Goal: Feedback & Contribution: Contribute content

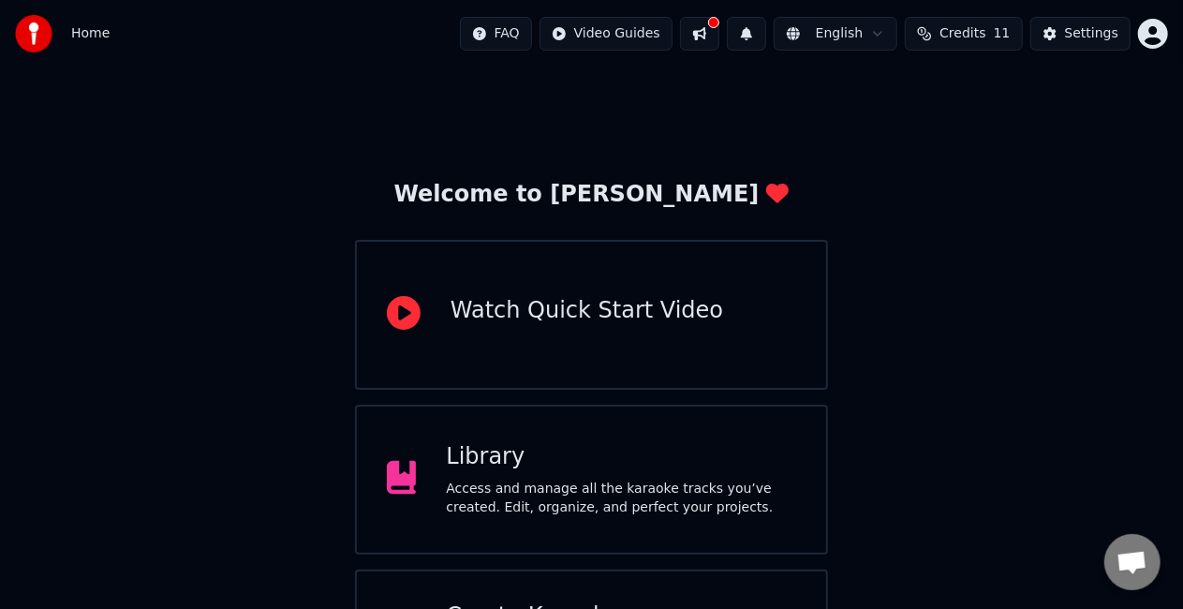
click at [555, 463] on div "Library" at bounding box center [621, 457] width 350 height 30
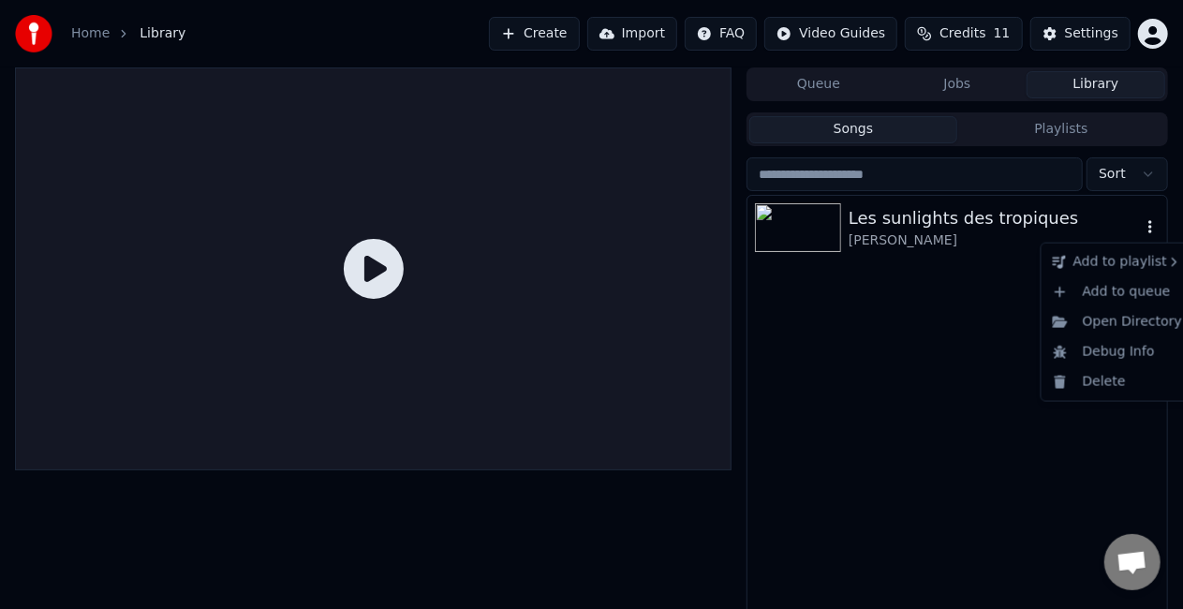
click at [1145, 222] on icon "button" at bounding box center [1150, 226] width 19 height 15
click at [926, 235] on div "[PERSON_NAME]" at bounding box center [995, 240] width 292 height 19
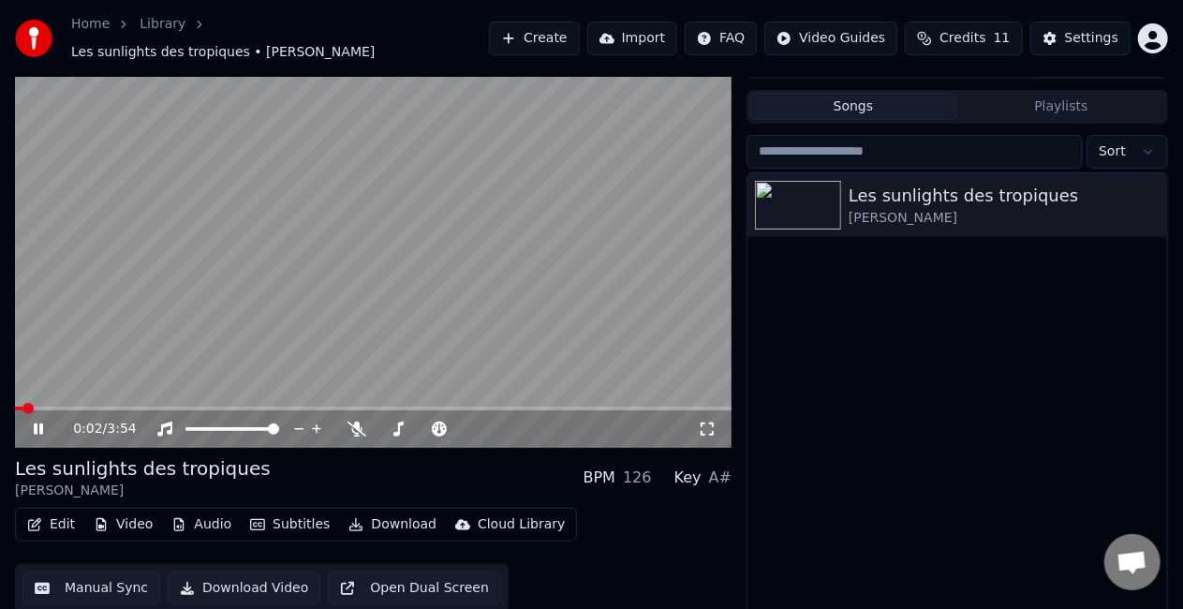
scroll to position [42, 0]
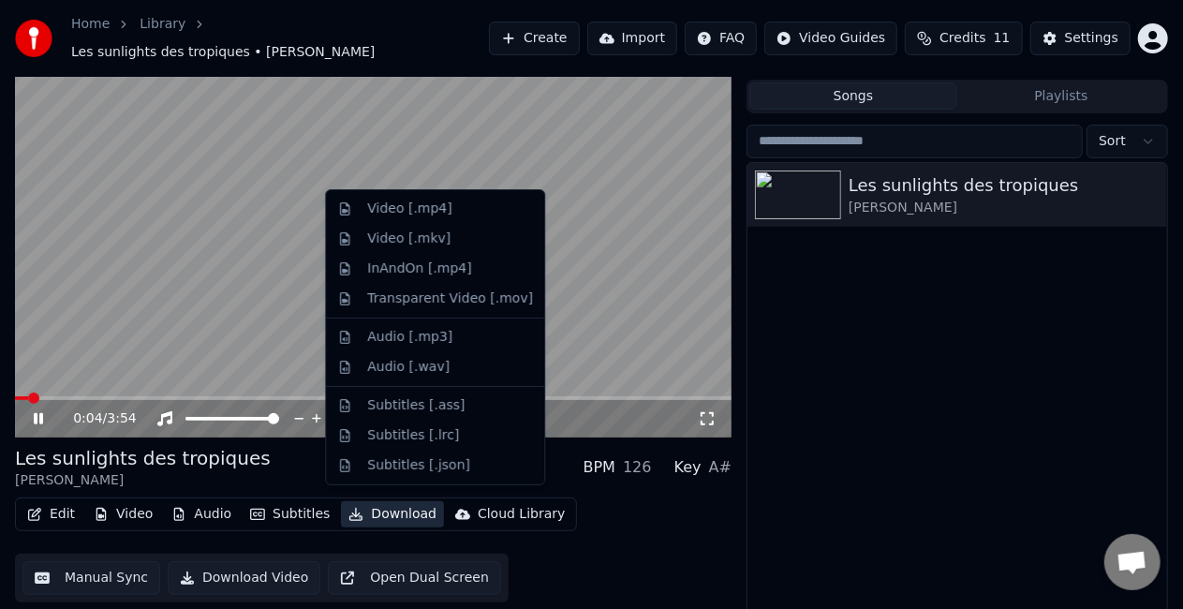
click at [365, 504] on button "Download" at bounding box center [392, 514] width 103 height 26
click at [201, 471] on div "[PERSON_NAME]" at bounding box center [143, 480] width 256 height 19
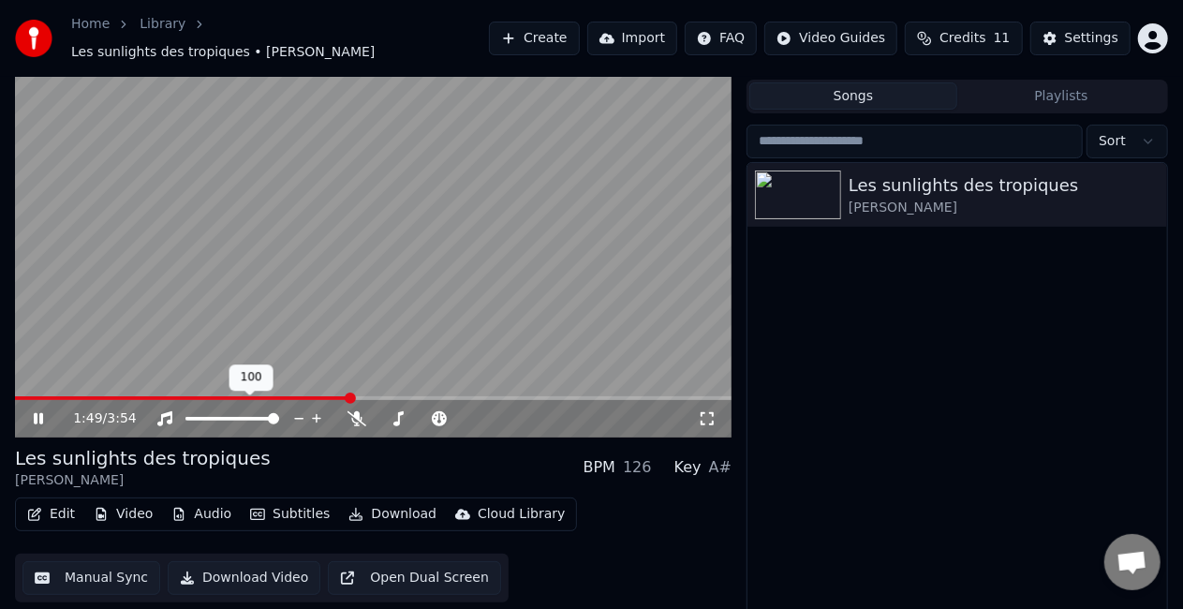
scroll to position [0, 0]
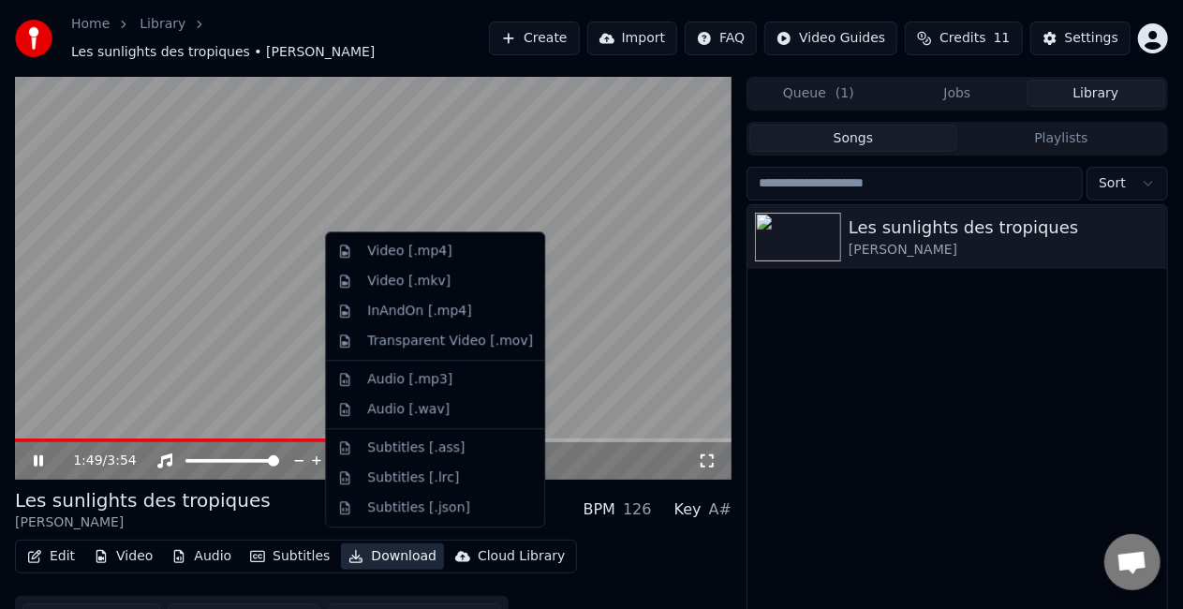
click at [380, 543] on button "Download" at bounding box center [392, 556] width 103 height 26
click at [395, 408] on div "Audio [.wav]" at bounding box center [408, 409] width 82 height 19
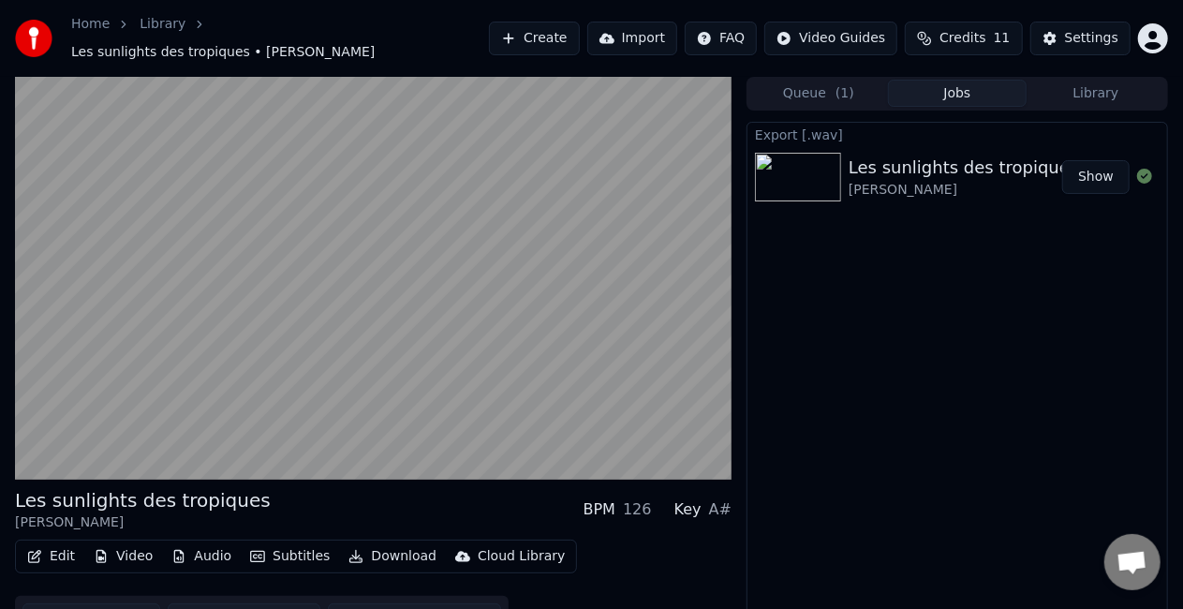
click at [1092, 167] on button "Show" at bounding box center [1095, 177] width 67 height 34
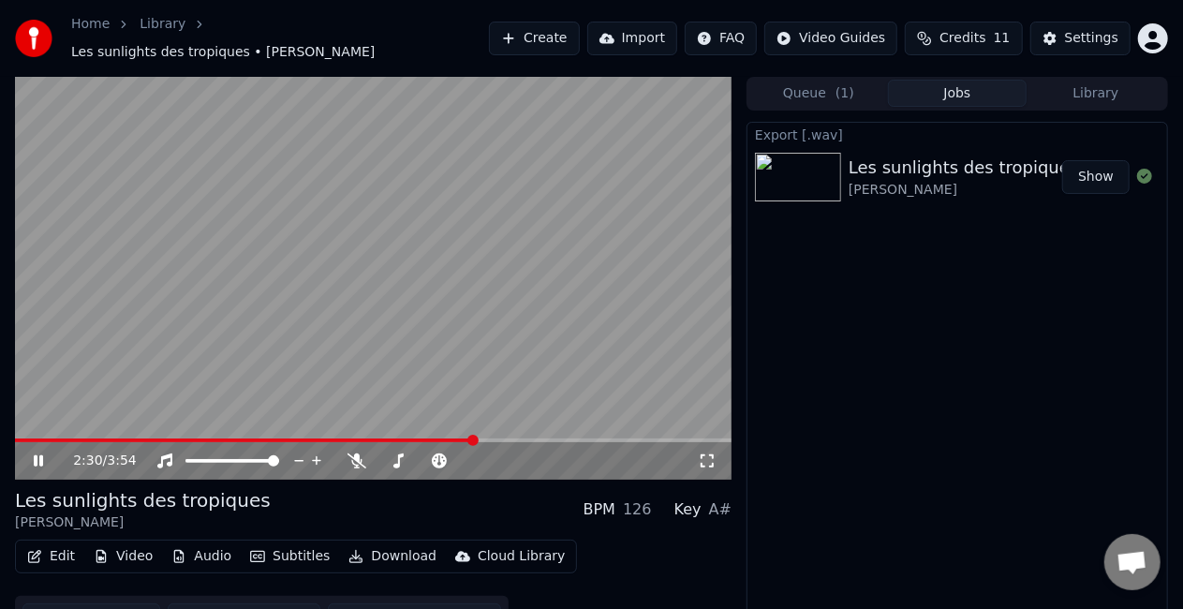
click at [172, 378] on video at bounding box center [373, 278] width 717 height 403
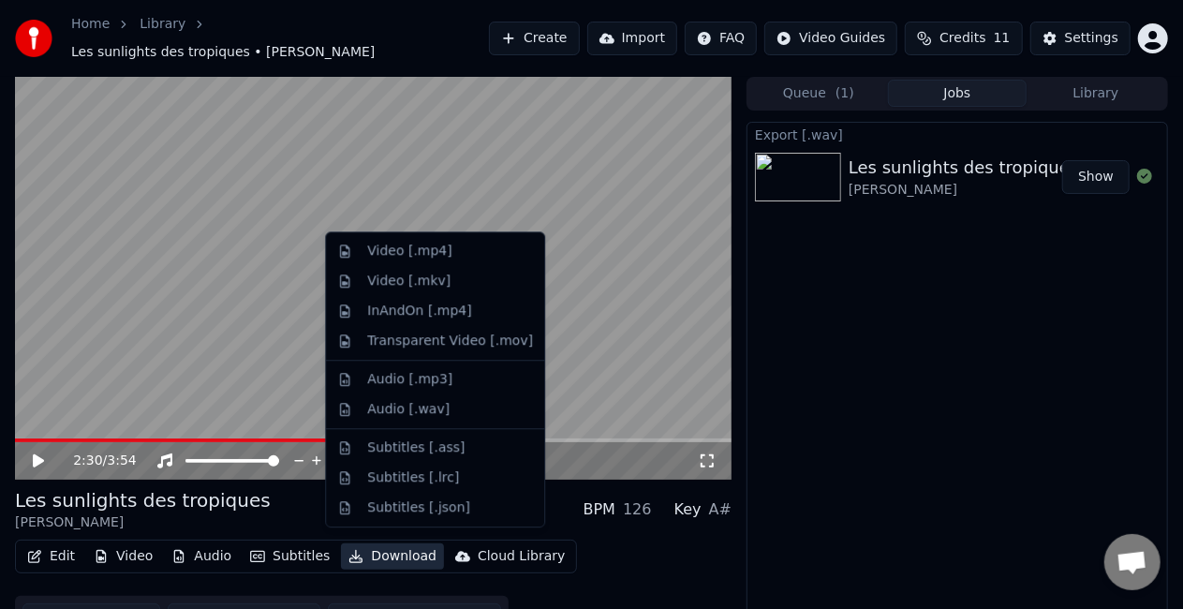
click at [381, 553] on button "Download" at bounding box center [392, 556] width 103 height 26
click at [431, 373] on div "Audio [.mp3]" at bounding box center [409, 379] width 85 height 19
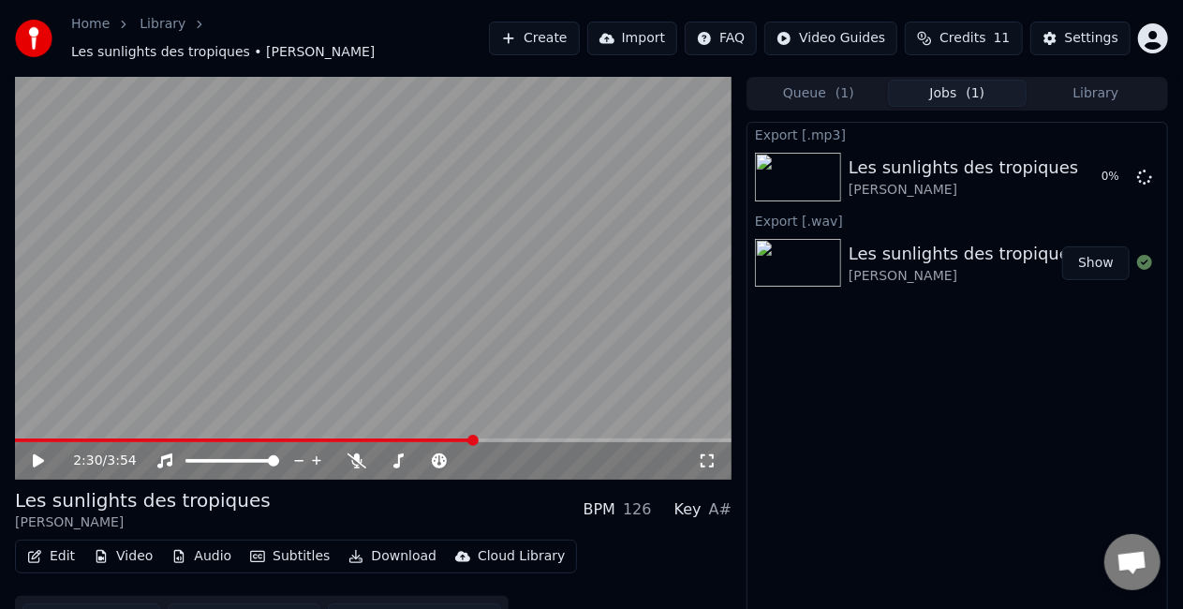
click at [431, 373] on video at bounding box center [373, 278] width 717 height 403
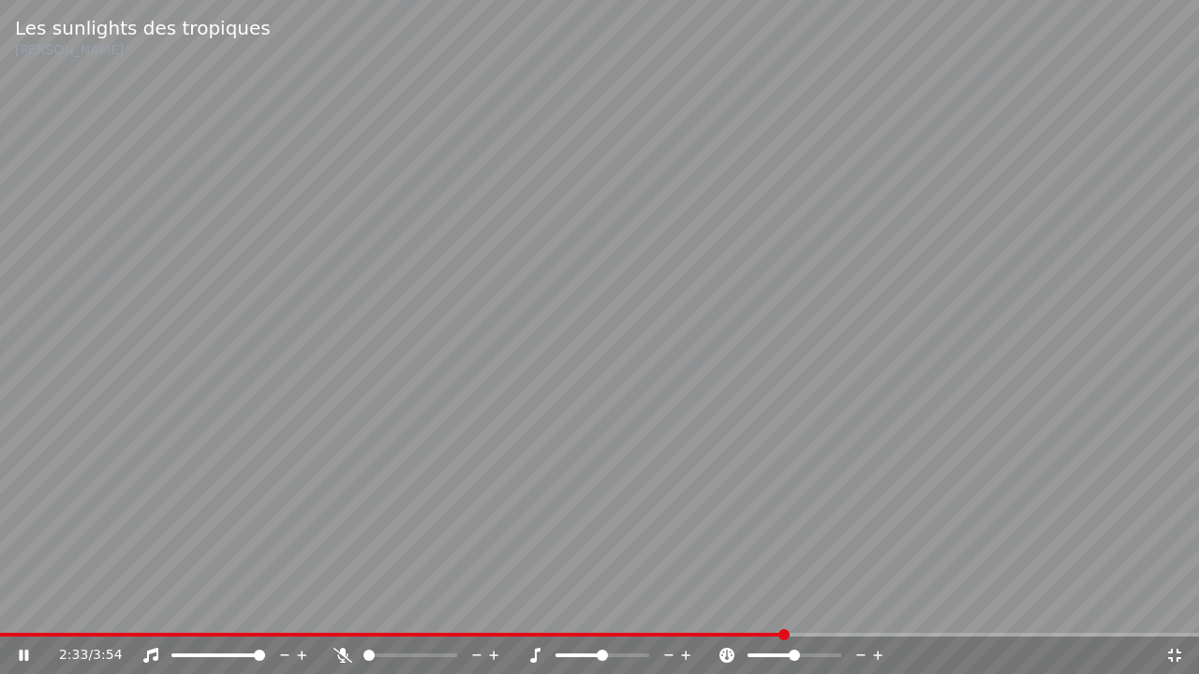
click at [1165, 608] on div "2:33 / 3:54" at bounding box center [599, 655] width 1184 height 19
click at [1177, 608] on icon at bounding box center [1174, 655] width 13 height 13
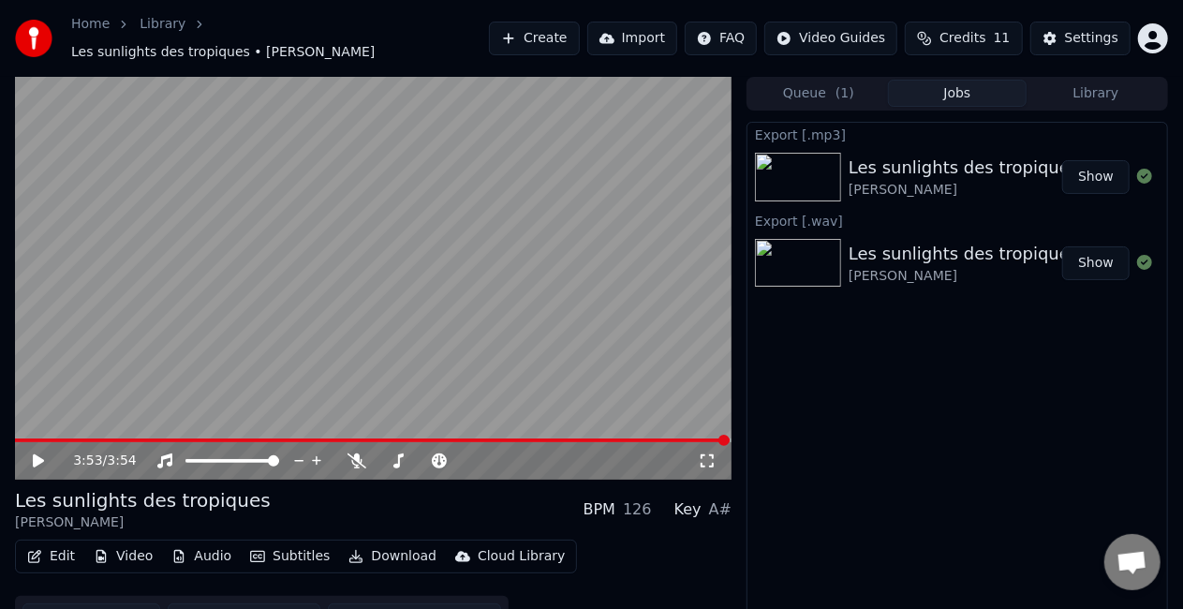
click at [0, 516] on div "3:53 / 3:54 Les sunlights des tropiques [PERSON_NAME] BPM 126 Key A# Edit Video…" at bounding box center [591, 361] width 1183 height 568
click at [0, 503] on div "3:53 / 3:54 Les sunlights des tropiques [PERSON_NAME] BPM 126 Key A# Edit Video…" at bounding box center [591, 361] width 1183 height 568
click at [34, 442] on div "3:53 / 3:54" at bounding box center [373, 460] width 717 height 37
click at [41, 454] on icon at bounding box center [38, 460] width 11 height 13
click at [528, 321] on video at bounding box center [373, 278] width 717 height 403
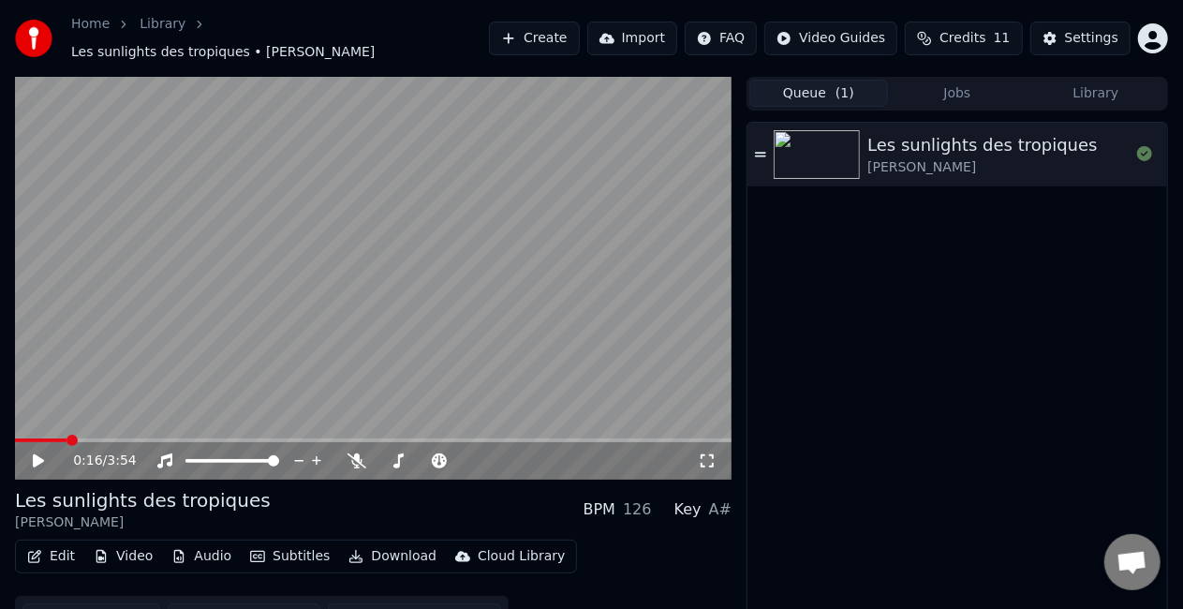
click at [837, 88] on span "( 1 )" at bounding box center [845, 93] width 19 height 19
click at [955, 90] on button "Jobs" at bounding box center [957, 93] width 139 height 27
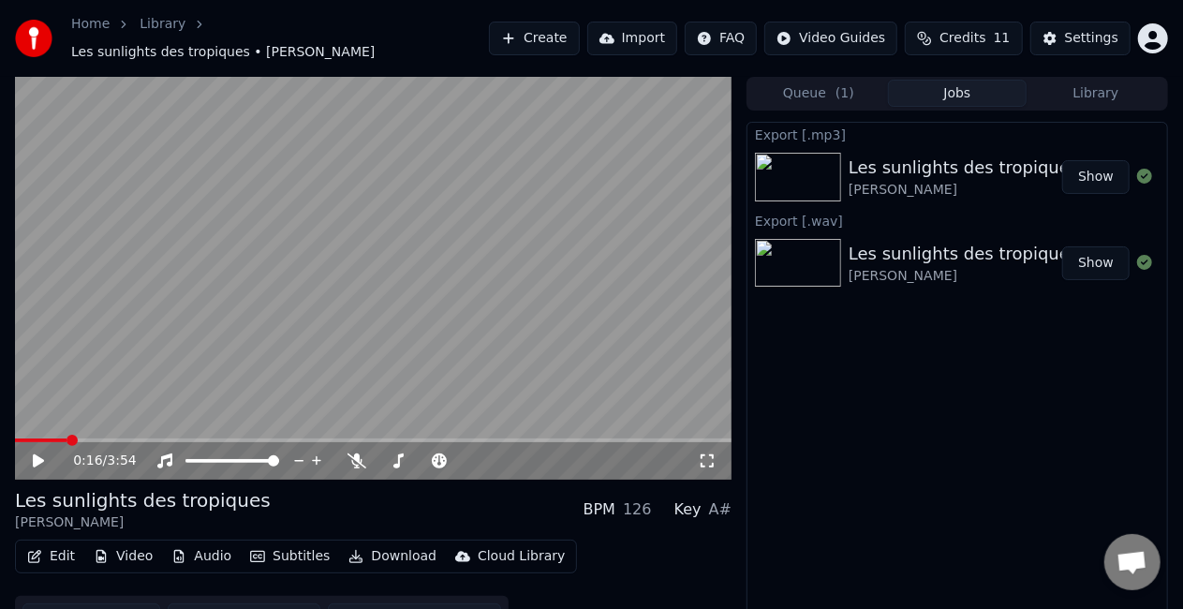
scroll to position [26, 0]
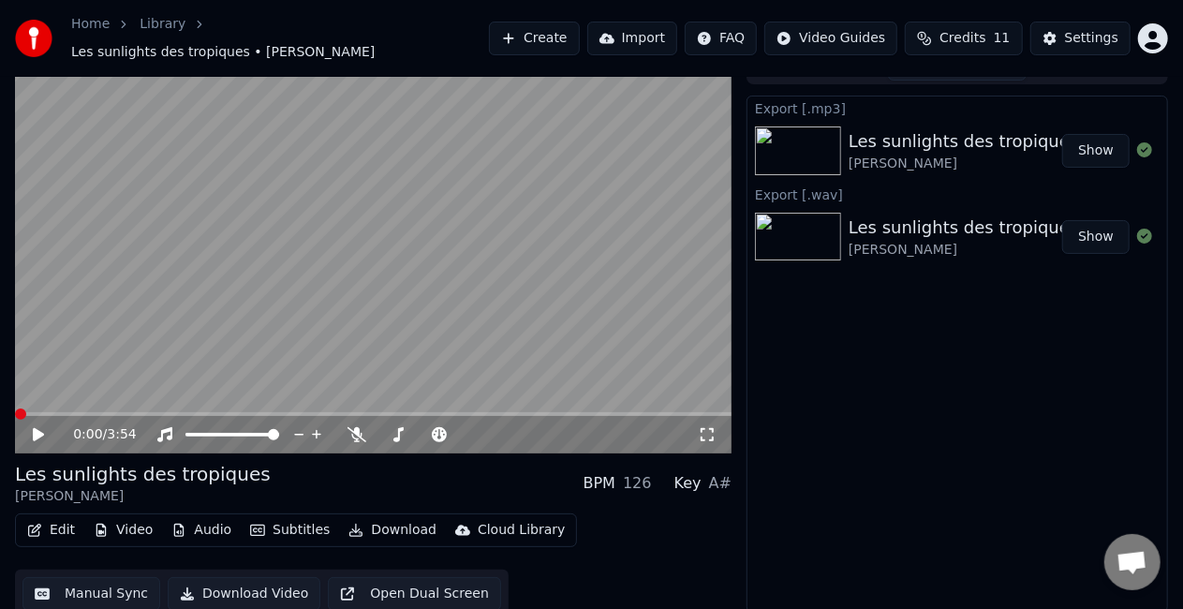
click at [15, 408] on span at bounding box center [20, 413] width 11 height 11
click at [30, 432] on icon at bounding box center [51, 434] width 43 height 15
click at [96, 401] on video at bounding box center [373, 252] width 717 height 403
click at [102, 412] on span at bounding box center [373, 414] width 717 height 4
click at [36, 428] on icon at bounding box center [38, 434] width 11 height 13
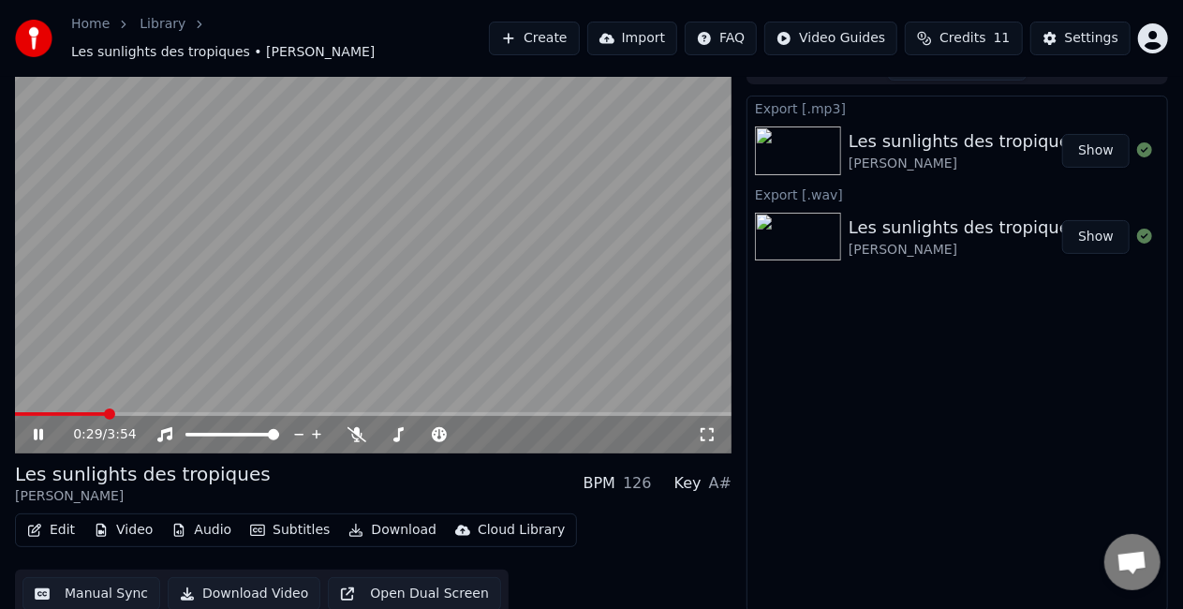
click at [33, 427] on icon at bounding box center [51, 434] width 43 height 15
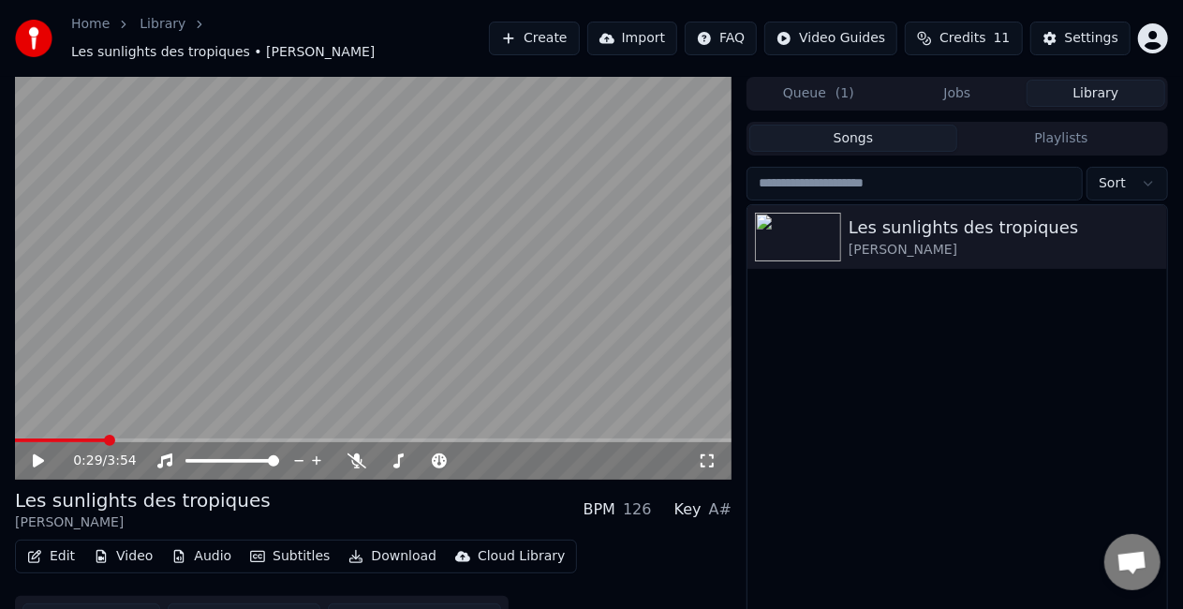
click at [1084, 88] on button "Library" at bounding box center [1096, 93] width 139 height 27
click at [1099, 241] on div "[PERSON_NAME]" at bounding box center [995, 250] width 292 height 19
click at [1145, 231] on icon "button" at bounding box center [1150, 236] width 19 height 15
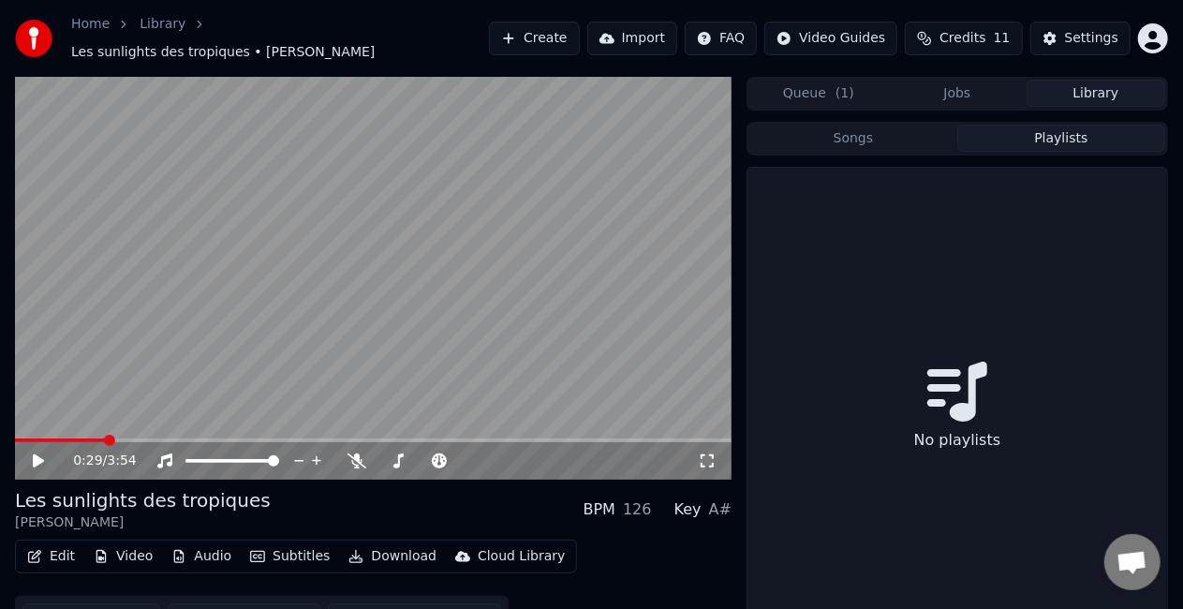
click at [1034, 129] on button "Playlists" at bounding box center [1061, 138] width 208 height 27
click at [911, 135] on button "Songs" at bounding box center [853, 138] width 208 height 27
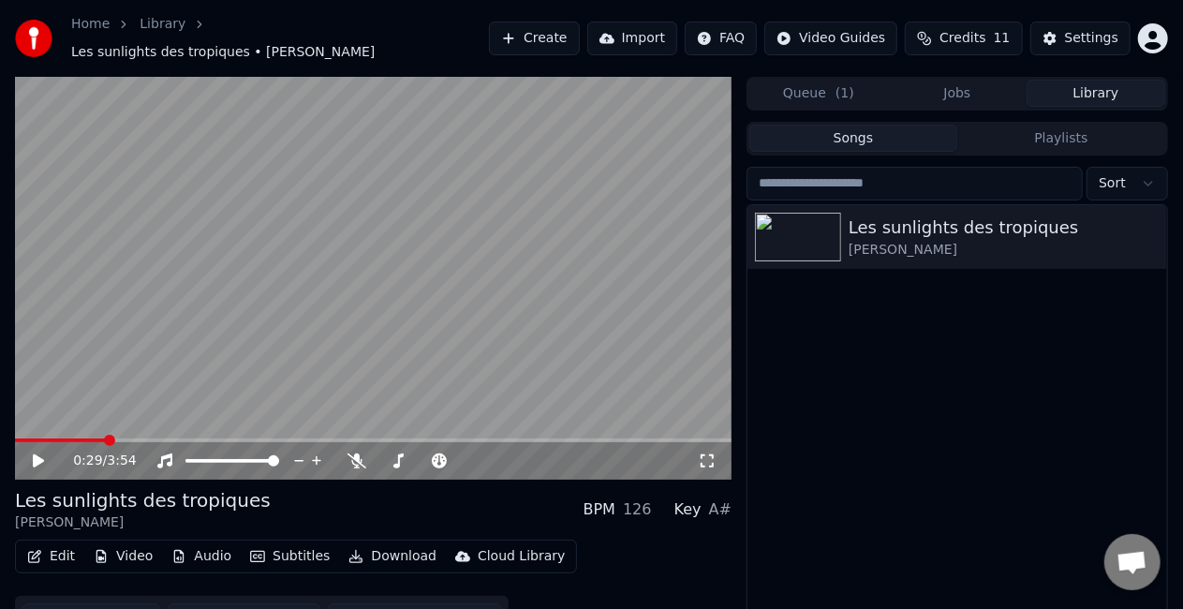
click at [994, 89] on button "Jobs" at bounding box center [957, 93] width 139 height 27
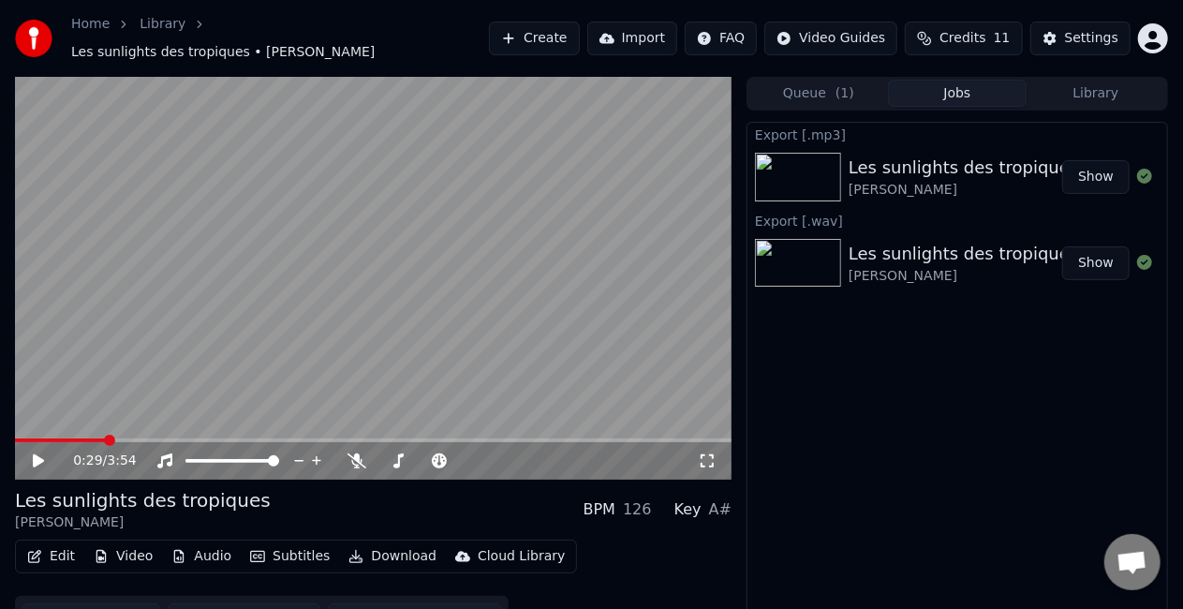
click at [1096, 256] on button "Show" at bounding box center [1095, 263] width 67 height 34
click at [1085, 253] on button "Show" at bounding box center [1095, 263] width 67 height 34
click at [1094, 167] on button "Show" at bounding box center [1095, 177] width 67 height 34
click at [788, 251] on img at bounding box center [798, 263] width 86 height 49
click at [437, 310] on video at bounding box center [373, 278] width 717 height 403
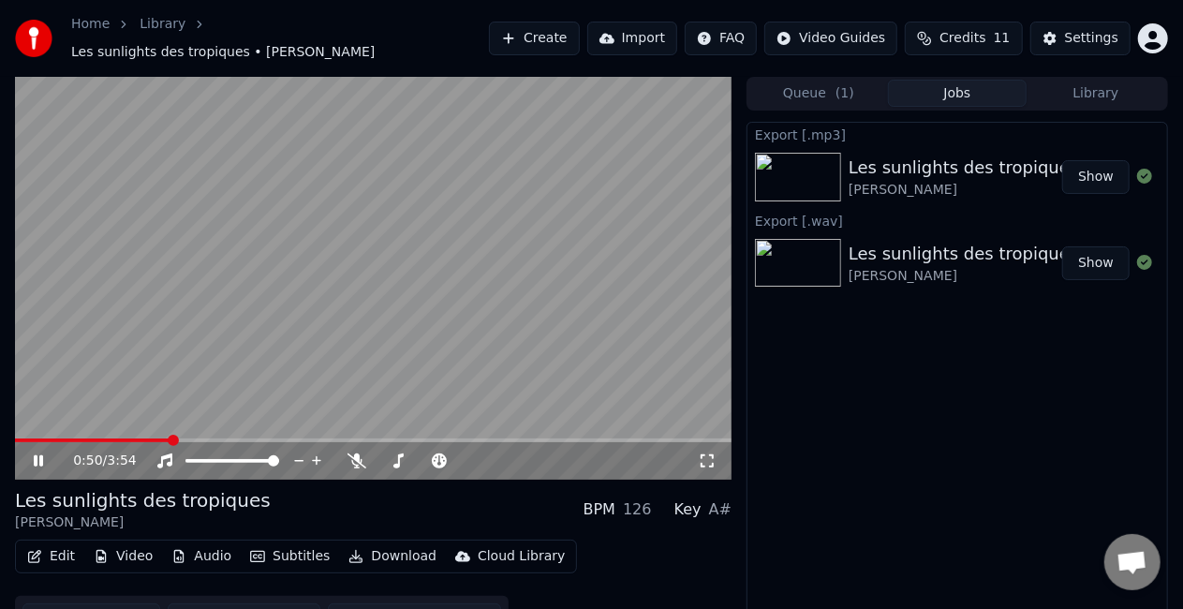
click at [183, 371] on video at bounding box center [373, 278] width 717 height 403
click at [184, 380] on video at bounding box center [373, 278] width 717 height 403
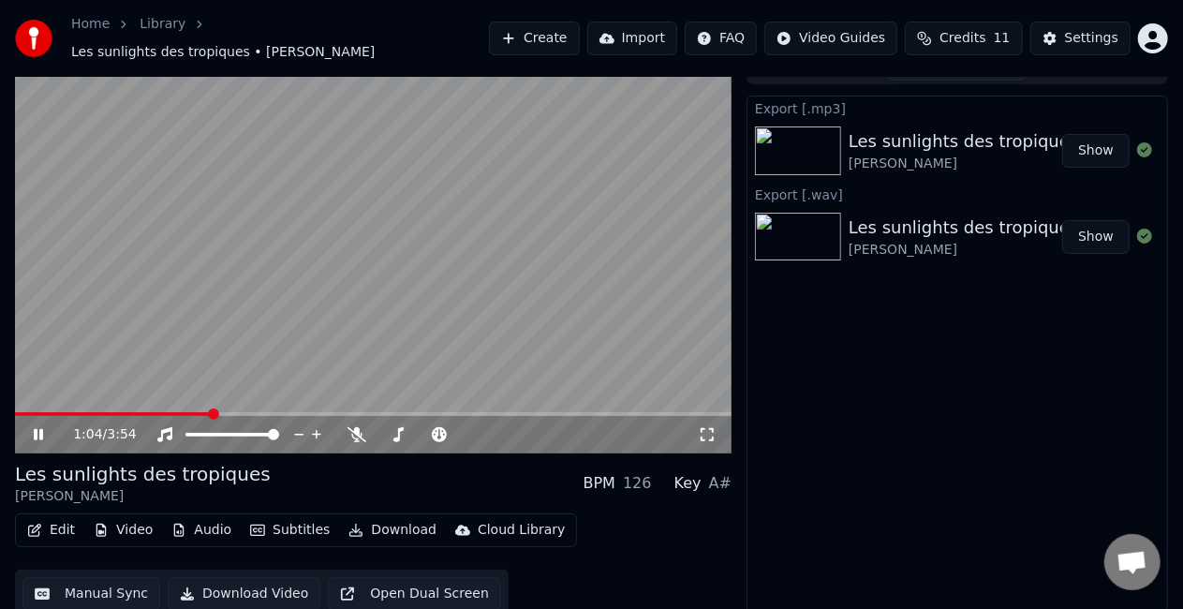
click at [309, 350] on video at bounding box center [373, 252] width 717 height 403
click at [203, 412] on span at bounding box center [110, 414] width 190 height 4
click at [193, 412] on span at bounding box center [104, 414] width 178 height 4
click at [376, 519] on button "Download" at bounding box center [392, 530] width 103 height 26
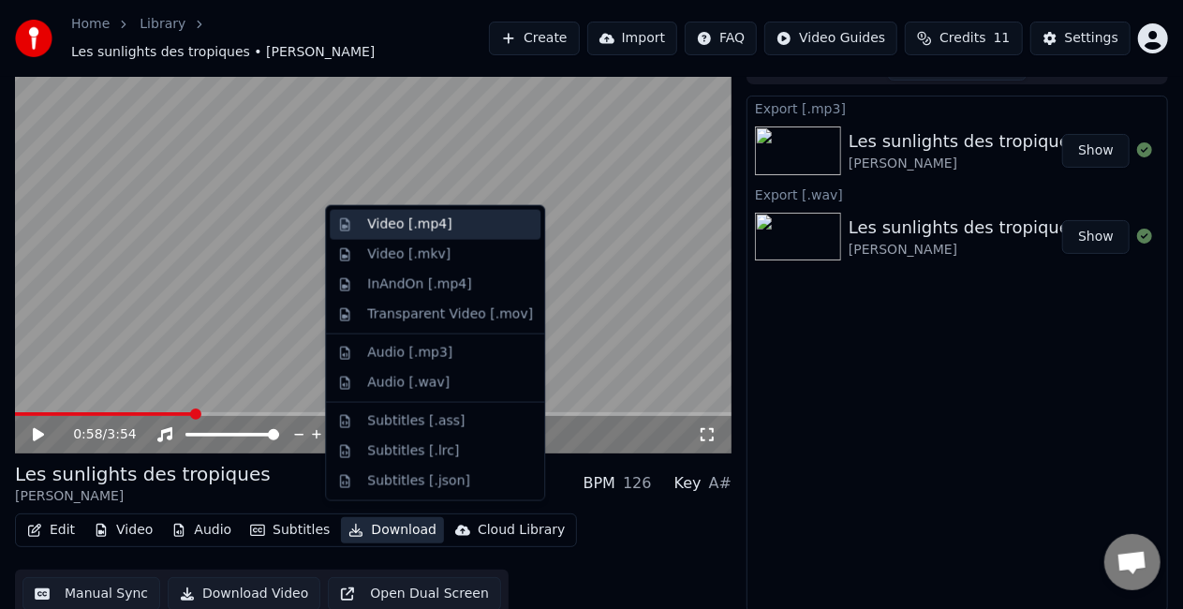
click at [443, 223] on div "Video [.mp4]" at bounding box center [450, 224] width 166 height 19
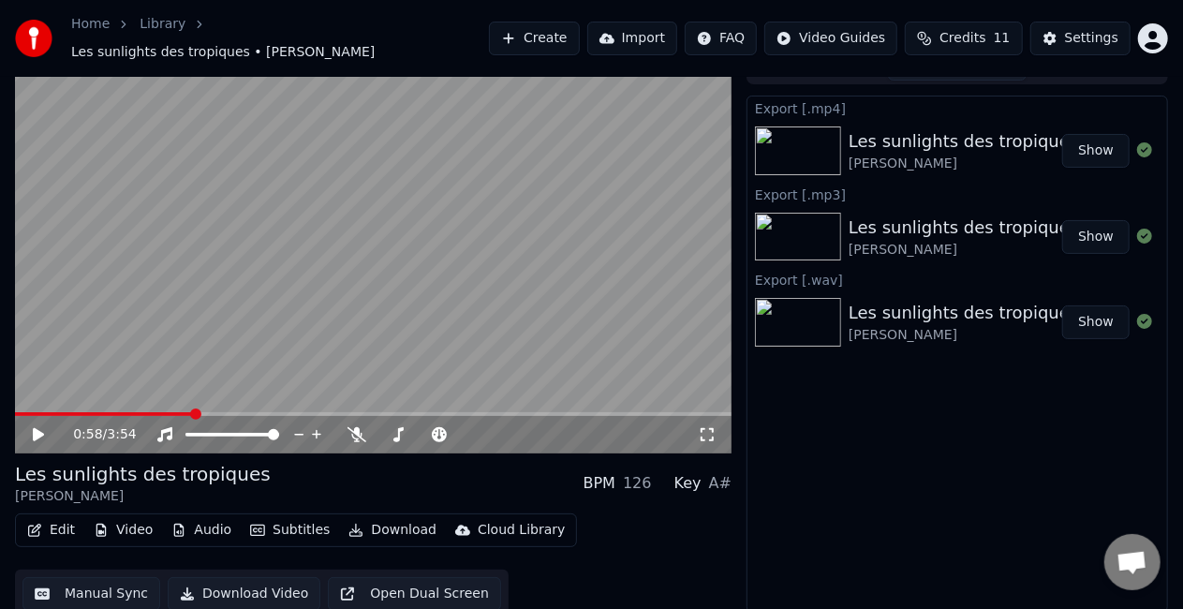
click at [1073, 144] on button "Show" at bounding box center [1095, 151] width 67 height 34
click at [1062, 461] on div "Export [.mp4] Les sunlights des tropiques [PERSON_NAME] Show Export [.mp3] Les …" at bounding box center [958, 355] width 422 height 518
click at [264, 519] on button "Subtitles" at bounding box center [290, 530] width 95 height 26
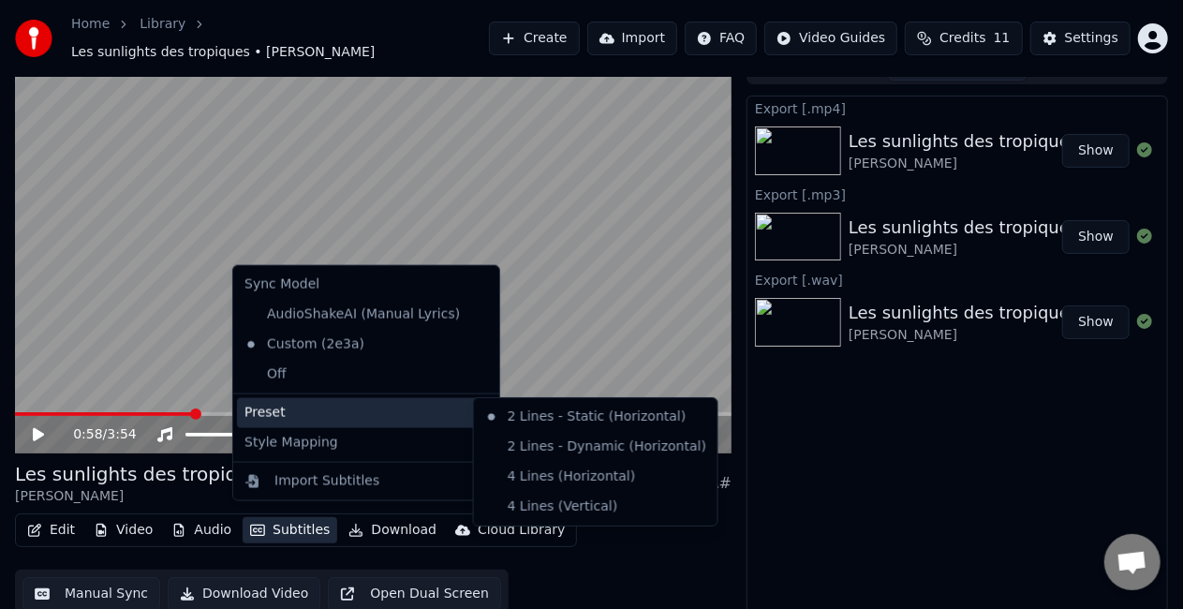
click at [937, 423] on div "Export [.mp4] Les sunlights des tropiques [PERSON_NAME] Show Export [.mp3] Les …" at bounding box center [958, 355] width 422 height 518
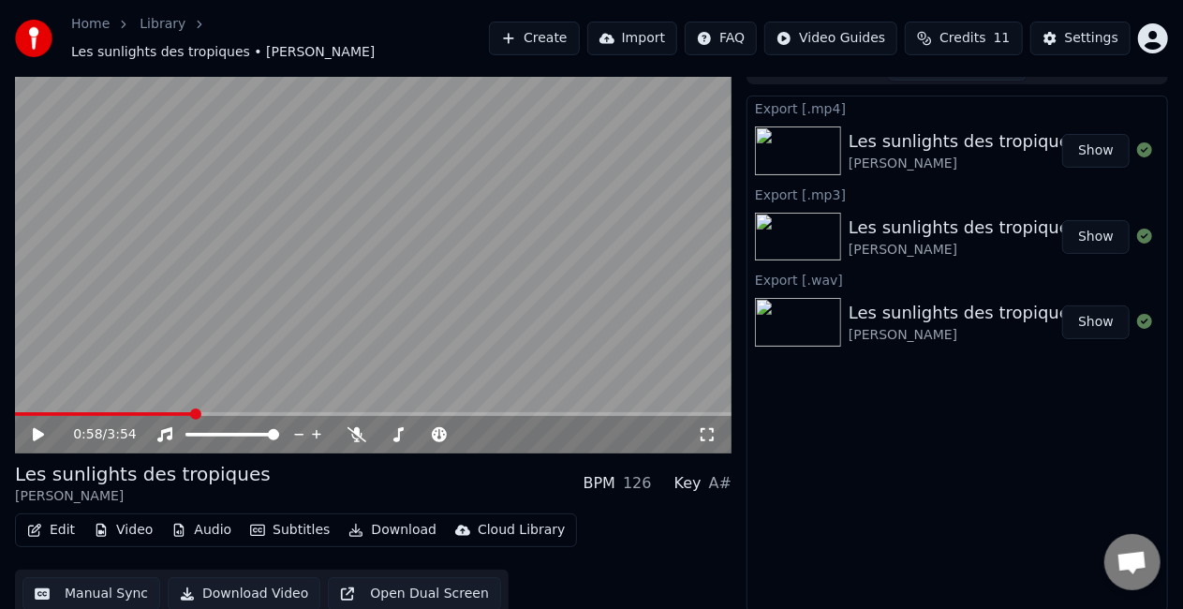
click at [269, 517] on button "Subtitles" at bounding box center [290, 530] width 95 height 26
click at [41, 517] on button "Edit" at bounding box center [51, 530] width 63 height 26
click at [812, 460] on div "Export [.mp4] Les sunlights des tropiques [PERSON_NAME] Show Export [.mp3] Les …" at bounding box center [958, 355] width 422 height 518
click at [42, 517] on button "Edit" at bounding box center [51, 530] width 63 height 26
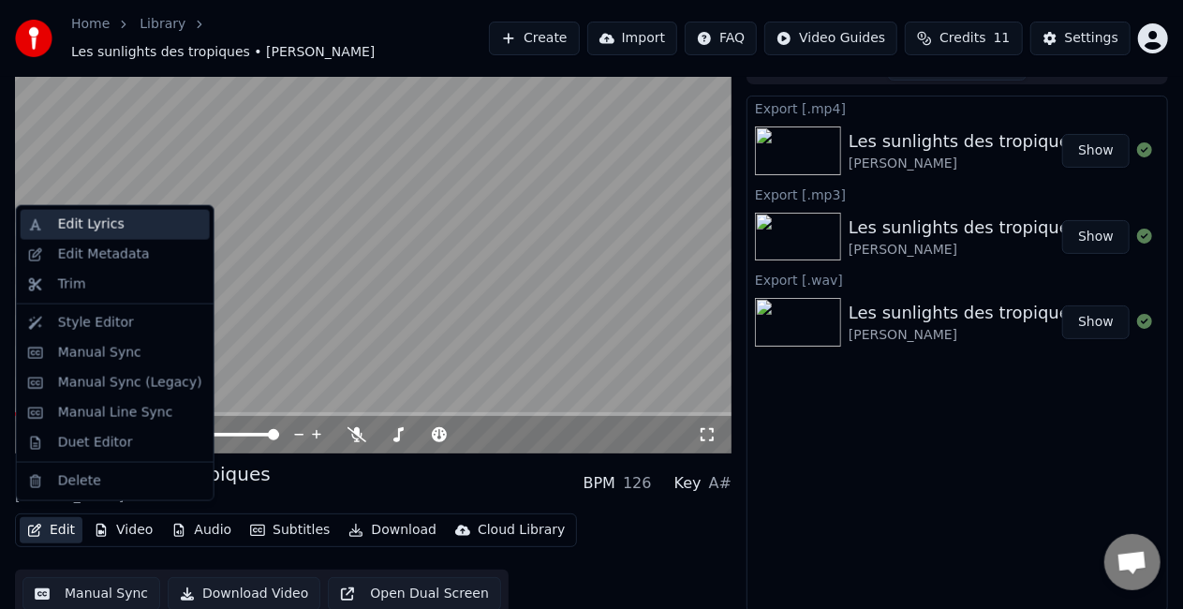
click at [136, 223] on div "Edit Lyrics" at bounding box center [130, 224] width 144 height 19
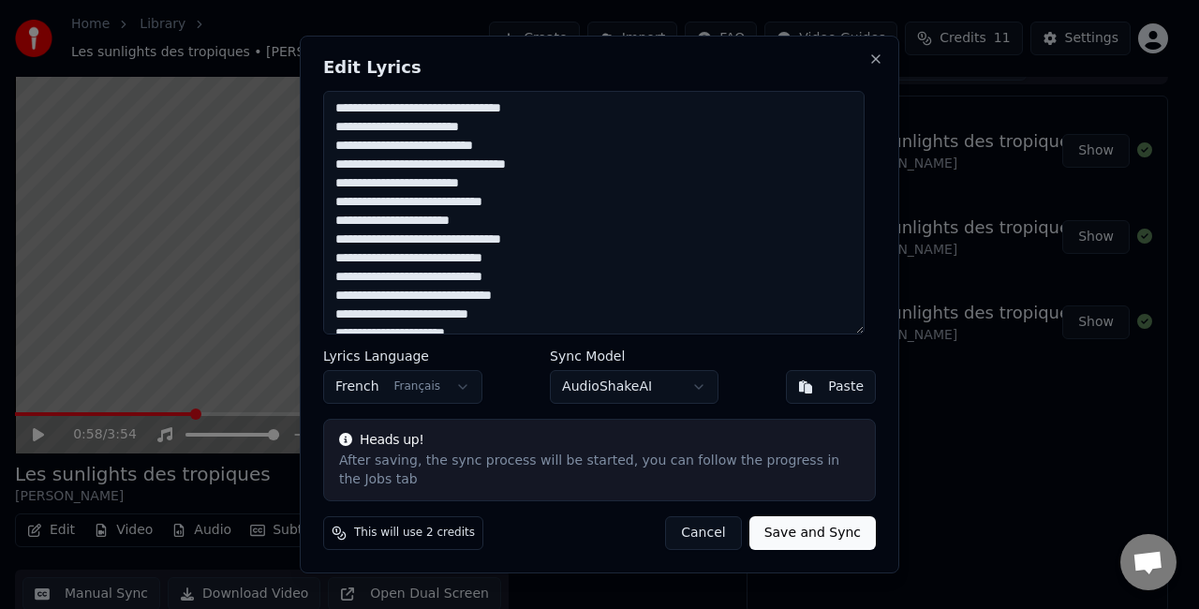
click at [676, 403] on body "Home Library Les sunlights des tropiques • [PERSON_NAME] Create Import FAQ Vide…" at bounding box center [591, 278] width 1183 height 609
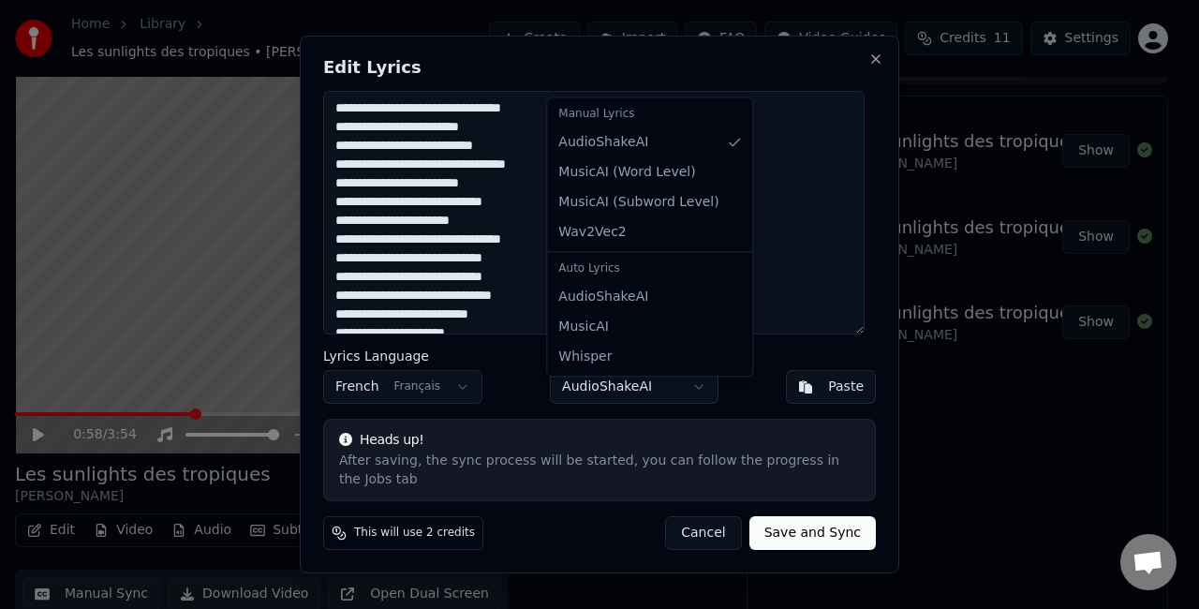
click at [676, 403] on div at bounding box center [599, 304] width 1199 height 609
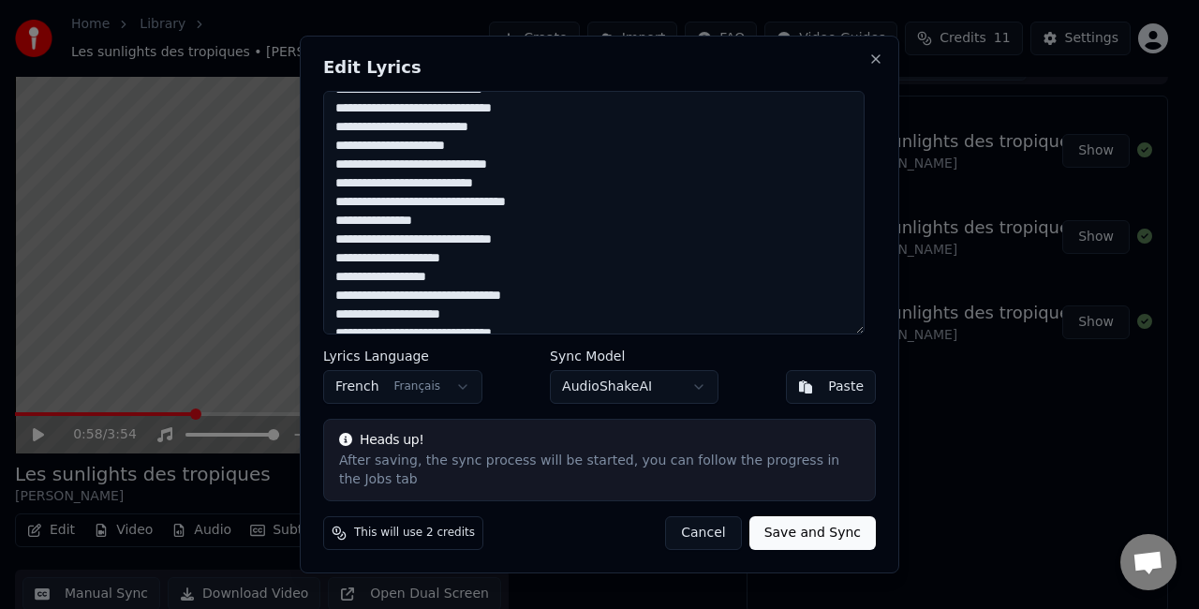
scroll to position [281, 0]
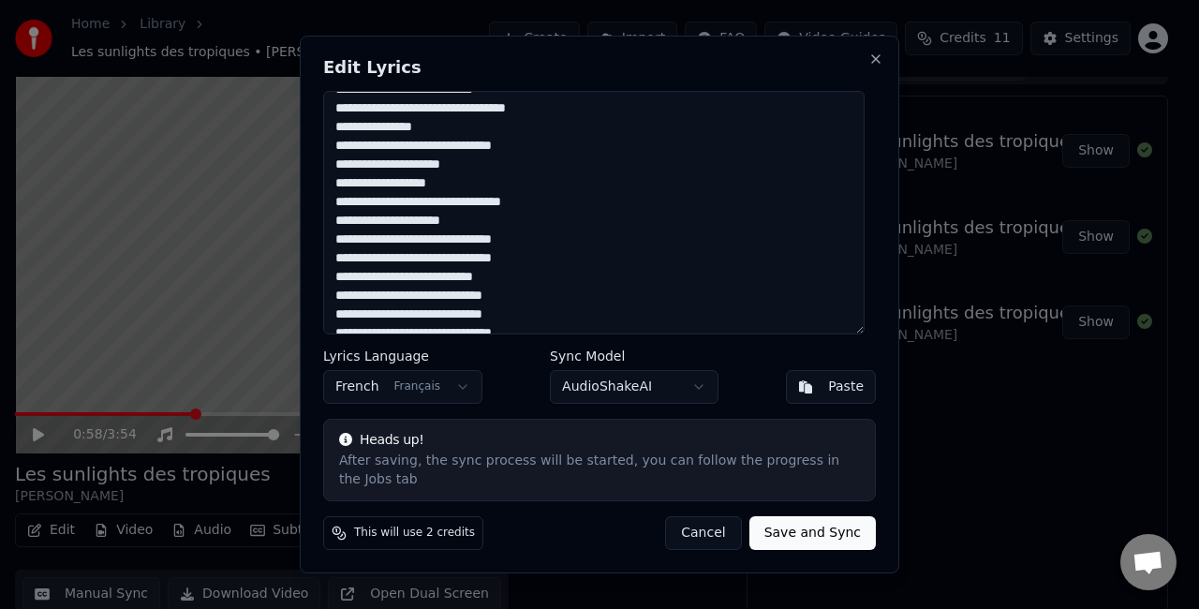
click at [393, 214] on textarea at bounding box center [593, 213] width 541 height 244
click at [390, 213] on textarea at bounding box center [593, 213] width 541 height 244
click at [388, 271] on textarea at bounding box center [593, 213] width 541 height 244
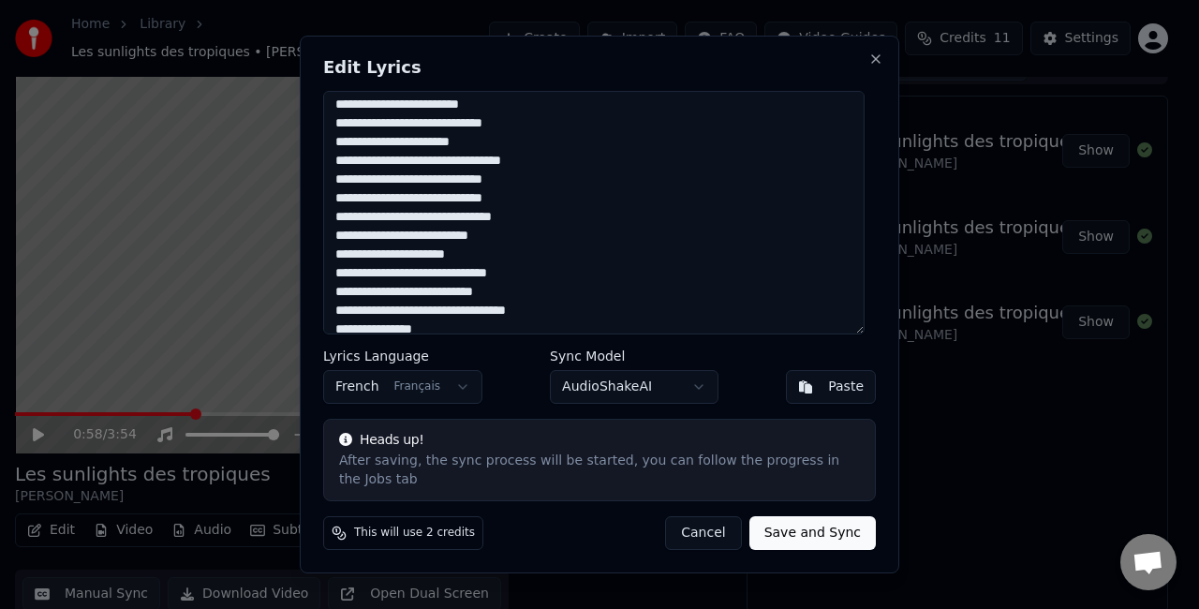
scroll to position [0, 0]
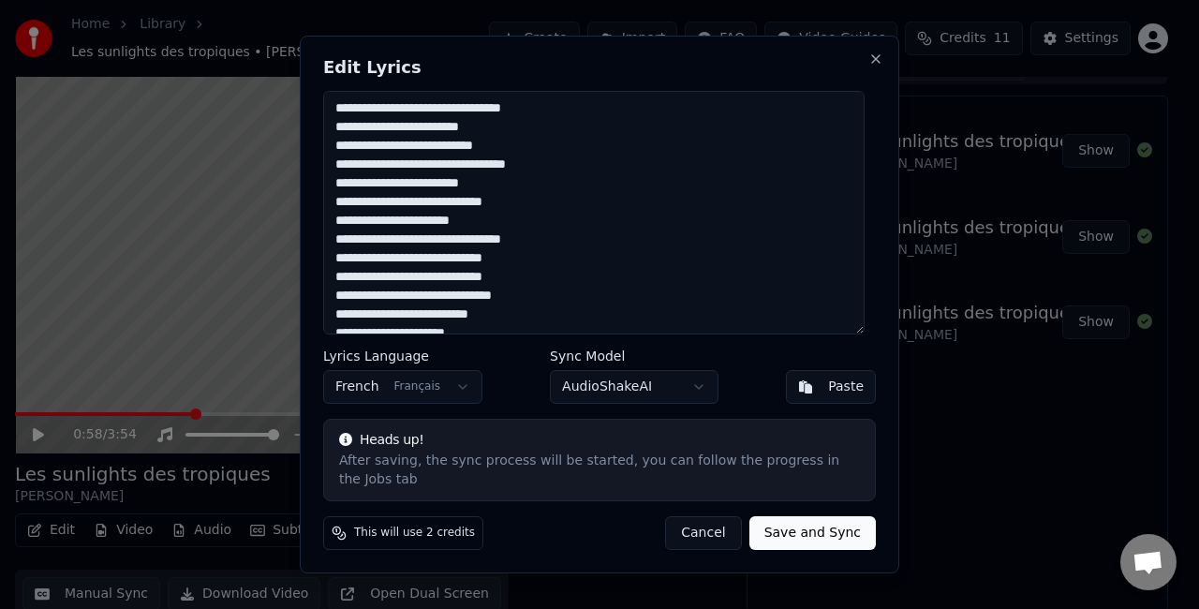
click at [385, 131] on textarea at bounding box center [593, 213] width 541 height 244
click at [416, 137] on textarea at bounding box center [593, 213] width 541 height 244
drag, startPoint x: 452, startPoint y: 141, endPoint x: 463, endPoint y: 159, distance: 21.4
click at [453, 141] on textarea at bounding box center [593, 213] width 541 height 244
click at [391, 179] on textarea at bounding box center [593, 213] width 541 height 244
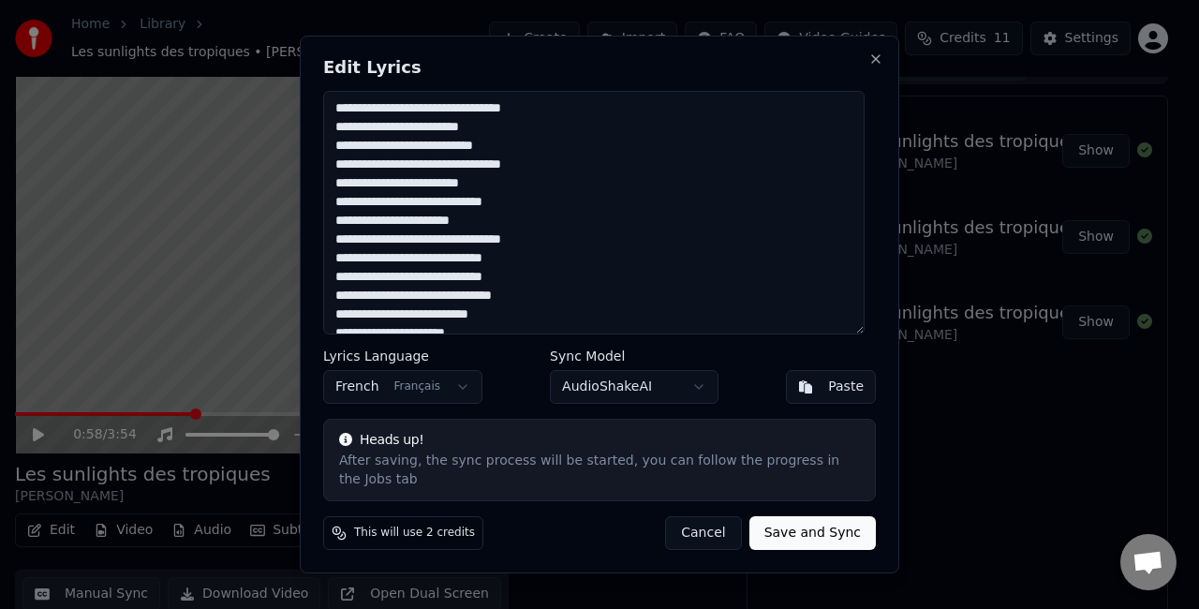
click at [456, 252] on textarea at bounding box center [593, 213] width 541 height 244
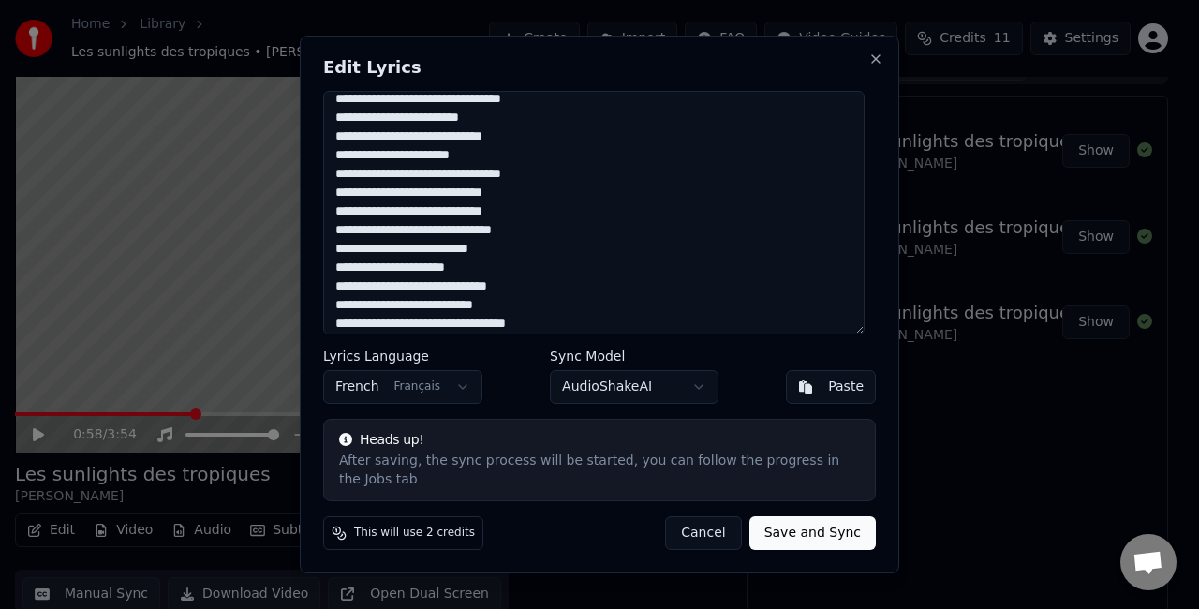
scroll to position [94, 0]
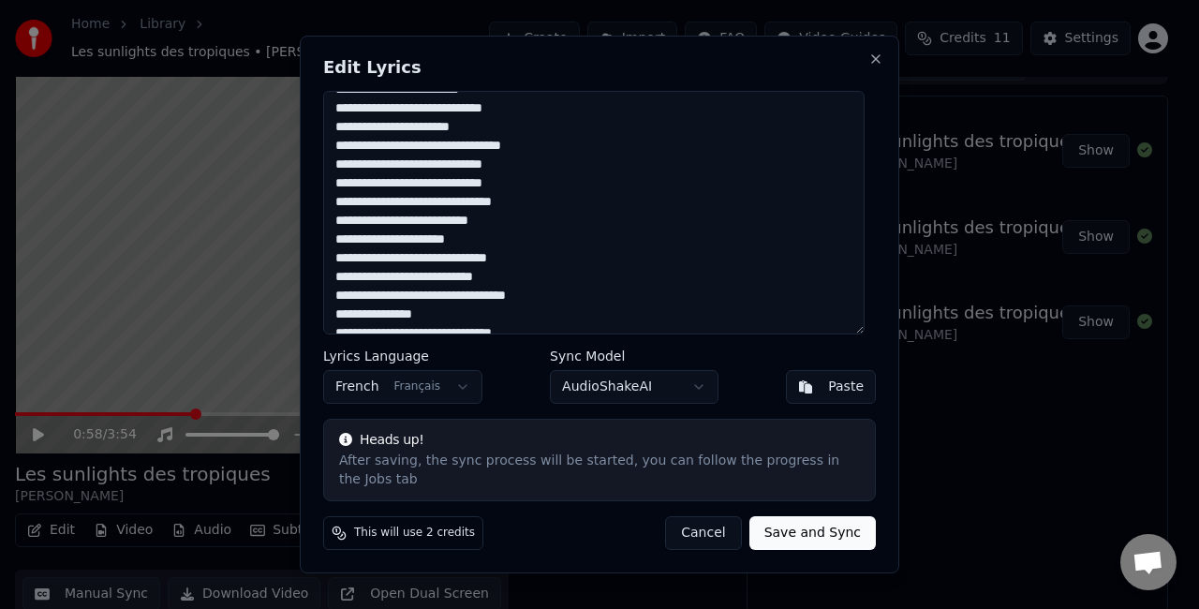
click at [345, 162] on textarea at bounding box center [593, 213] width 541 height 244
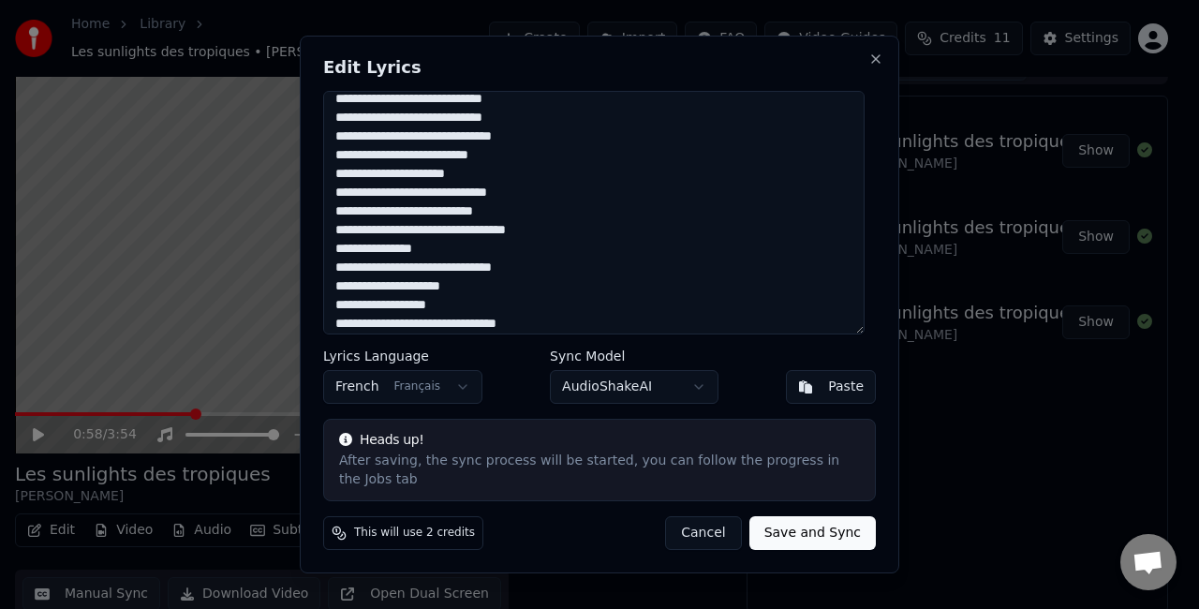
scroll to position [187, 0]
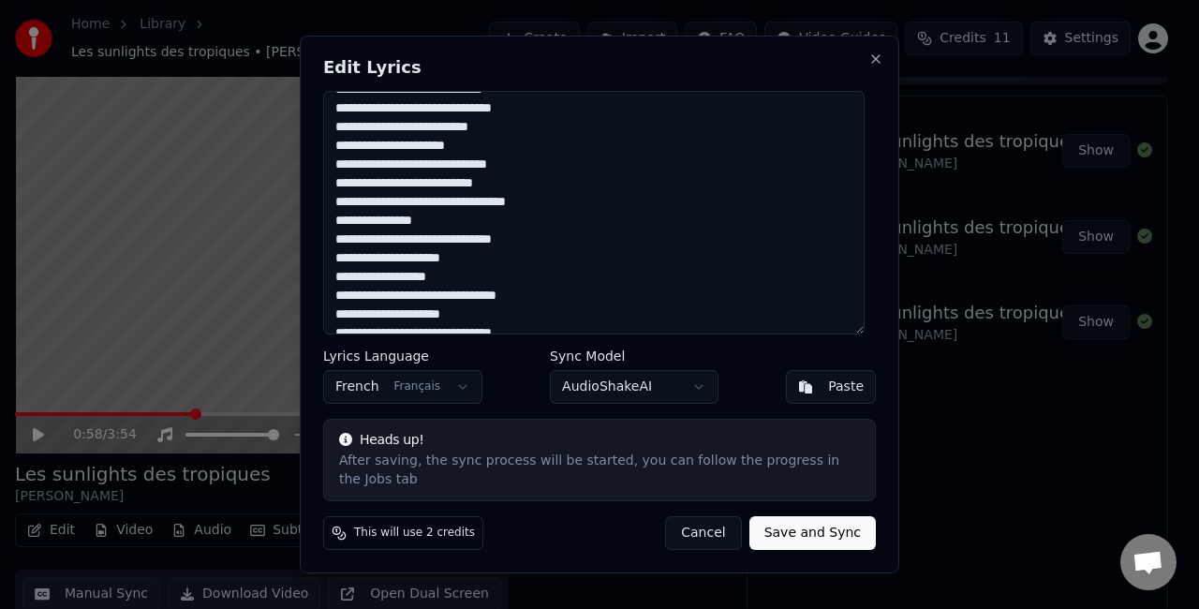
click at [386, 208] on textarea at bounding box center [593, 213] width 541 height 244
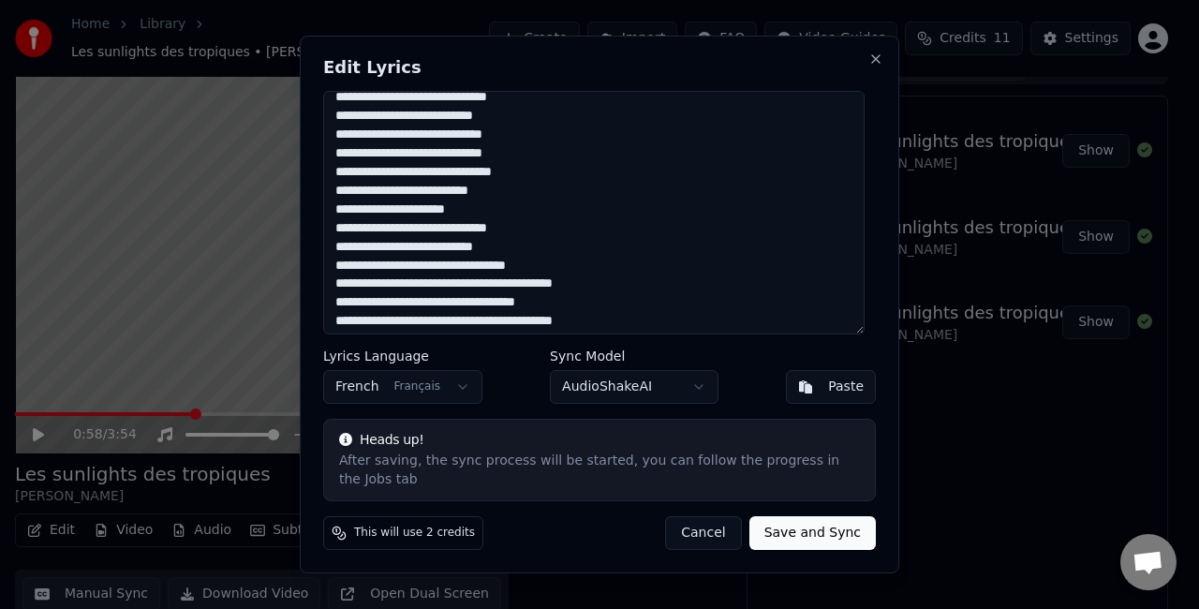
scroll to position [468, 0]
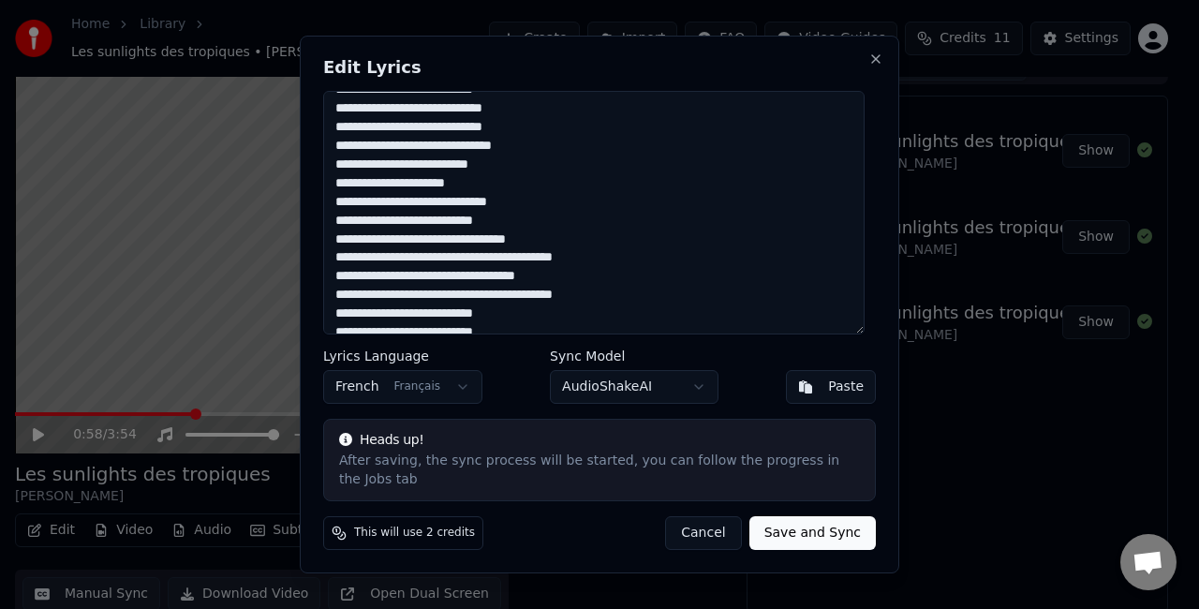
type textarea "**********"
click at [821, 523] on button "Save and Sync" at bounding box center [812, 533] width 126 height 34
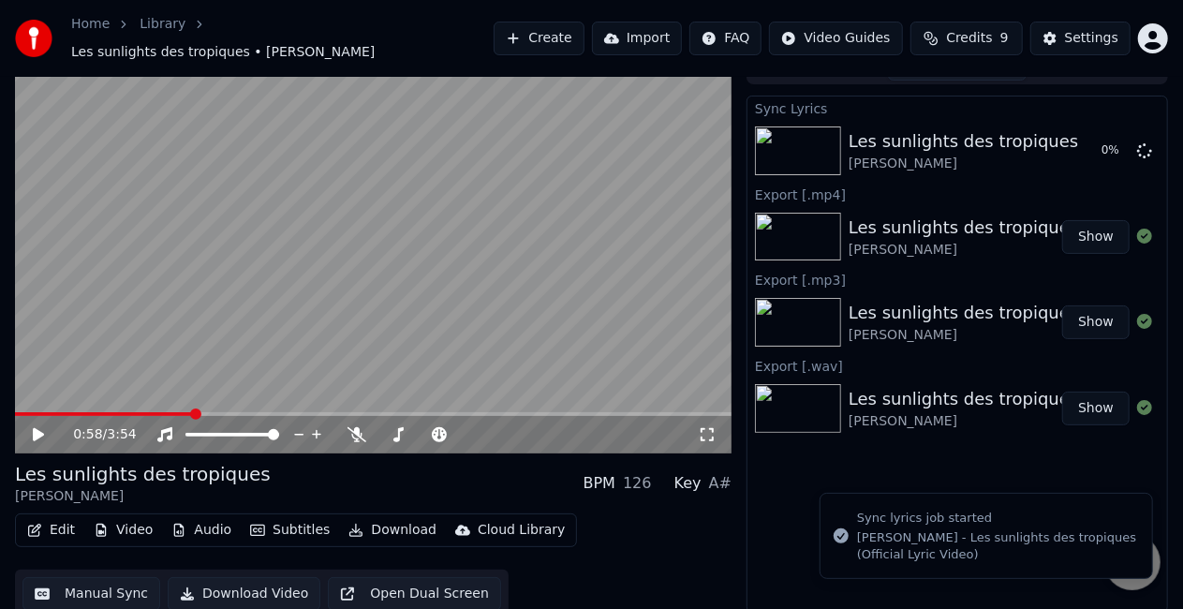
click at [126, 521] on button "Video" at bounding box center [123, 530] width 74 height 26
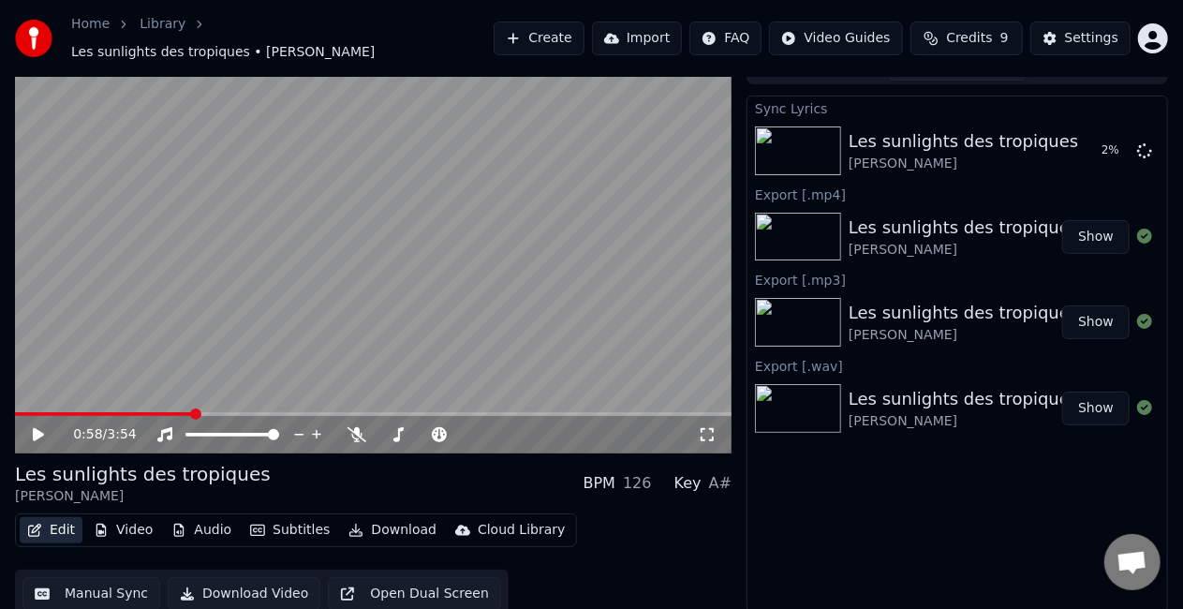
click at [40, 524] on icon "button" at bounding box center [34, 530] width 13 height 13
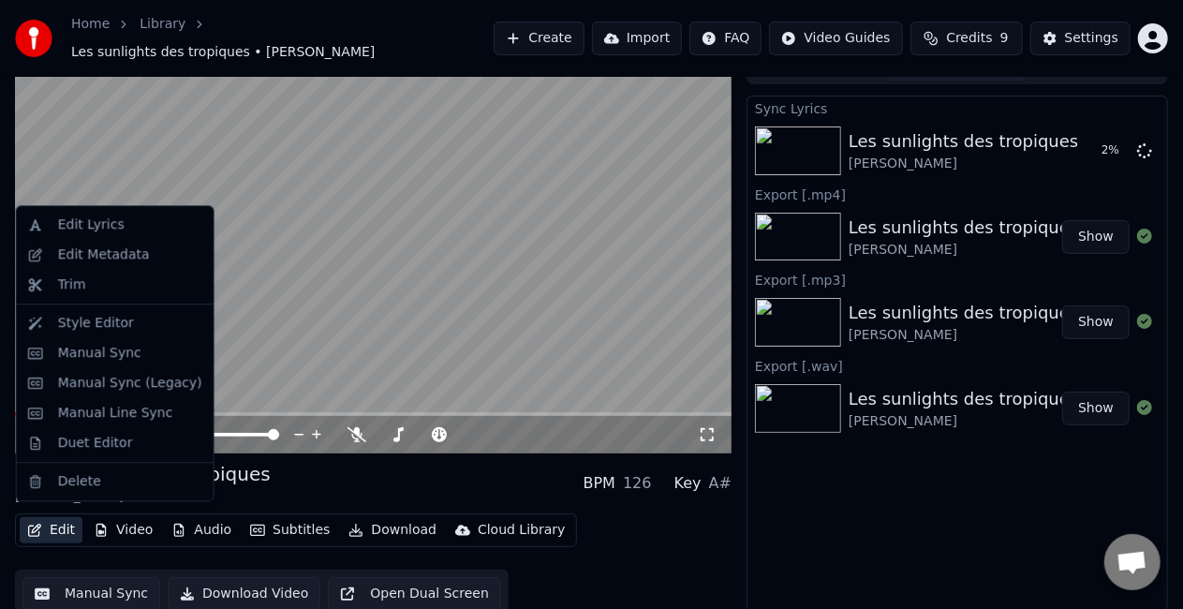
click at [40, 524] on icon "button" at bounding box center [34, 530] width 13 height 13
click at [90, 247] on div "Edit Metadata" at bounding box center [104, 254] width 92 height 19
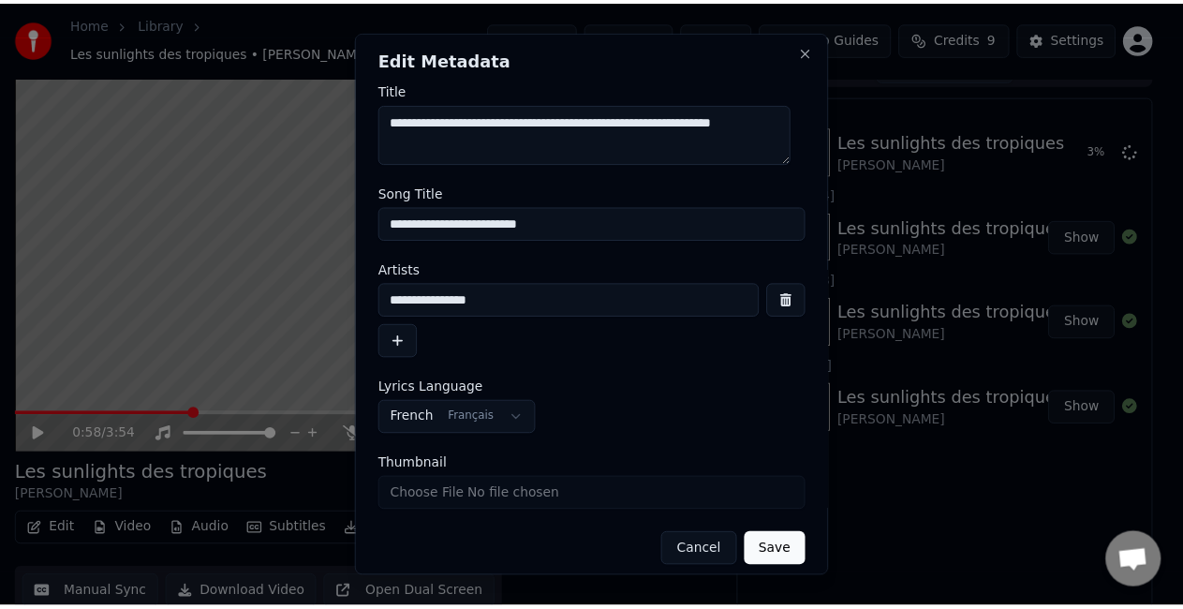
scroll to position [0, 0]
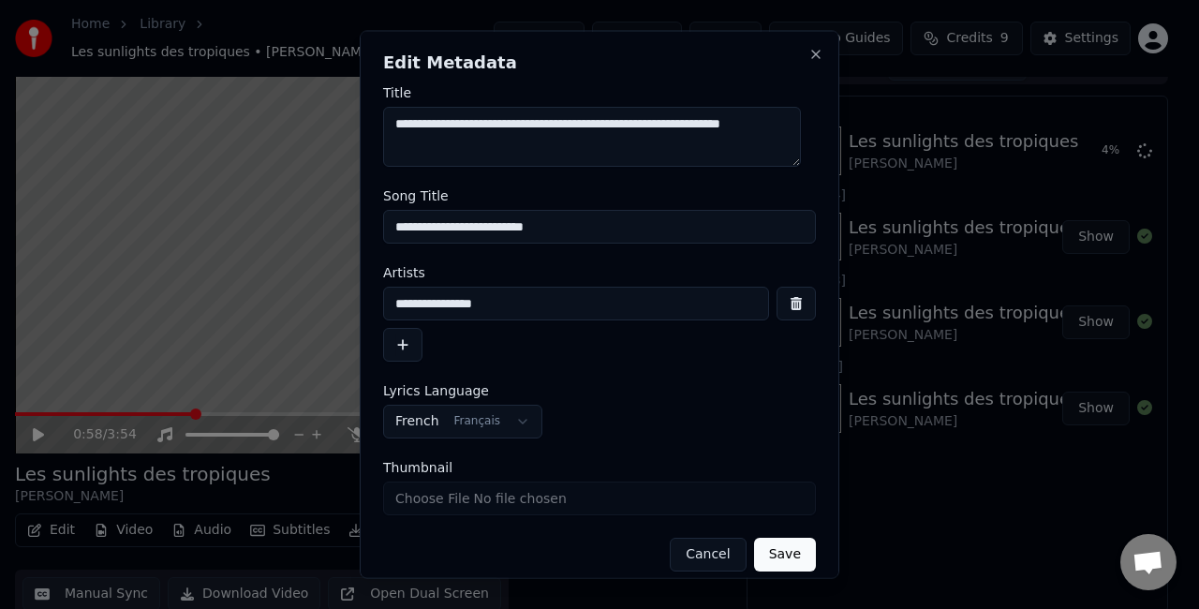
click at [583, 134] on textarea "**********" at bounding box center [592, 137] width 418 height 60
click at [451, 127] on textarea "**********" at bounding box center [592, 137] width 418 height 60
click at [487, 128] on textarea "**********" at bounding box center [592, 137] width 418 height 60
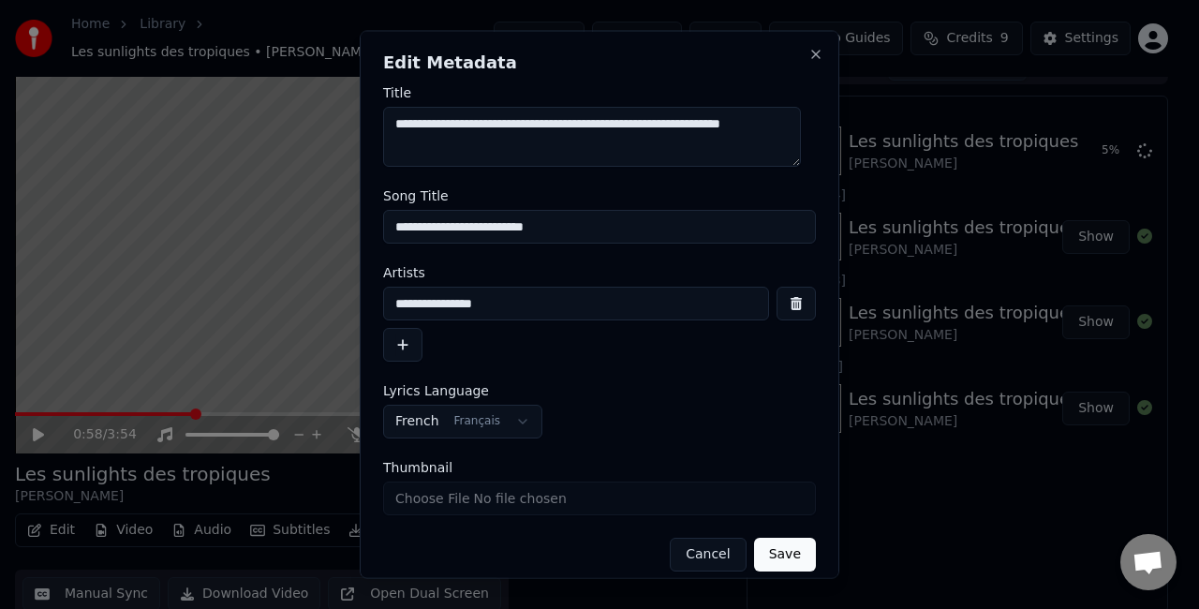
click at [496, 127] on textarea "**********" at bounding box center [592, 137] width 418 height 60
drag, startPoint x: 496, startPoint y: 126, endPoint x: 336, endPoint y: 134, distance: 160.4
click at [337, 134] on body "**********" at bounding box center [591, 278] width 1183 height 609
drag, startPoint x: 483, startPoint y: 122, endPoint x: 376, endPoint y: 132, distance: 108.2
click at [377, 133] on div "**********" at bounding box center [600, 305] width 480 height 548
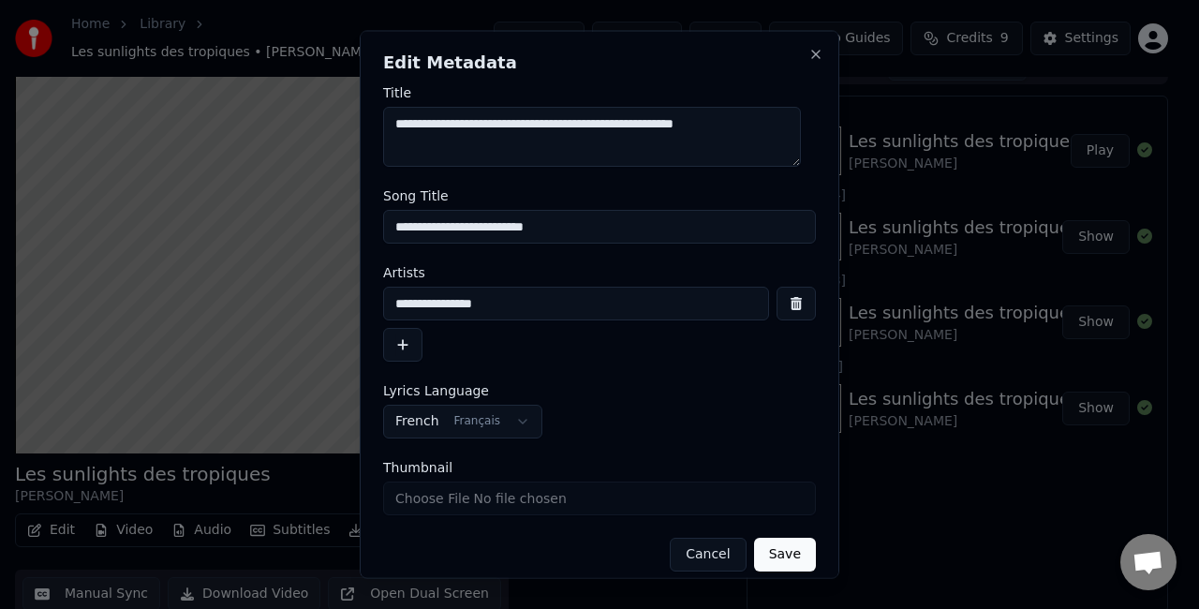
click at [587, 121] on textarea "**********" at bounding box center [592, 137] width 418 height 60
drag, startPoint x: 599, startPoint y: 127, endPoint x: 759, endPoint y: 121, distance: 159.4
click at [759, 121] on textarea "**********" at bounding box center [592, 137] width 418 height 60
drag, startPoint x: 626, startPoint y: 137, endPoint x: 216, endPoint y: 116, distance: 409.9
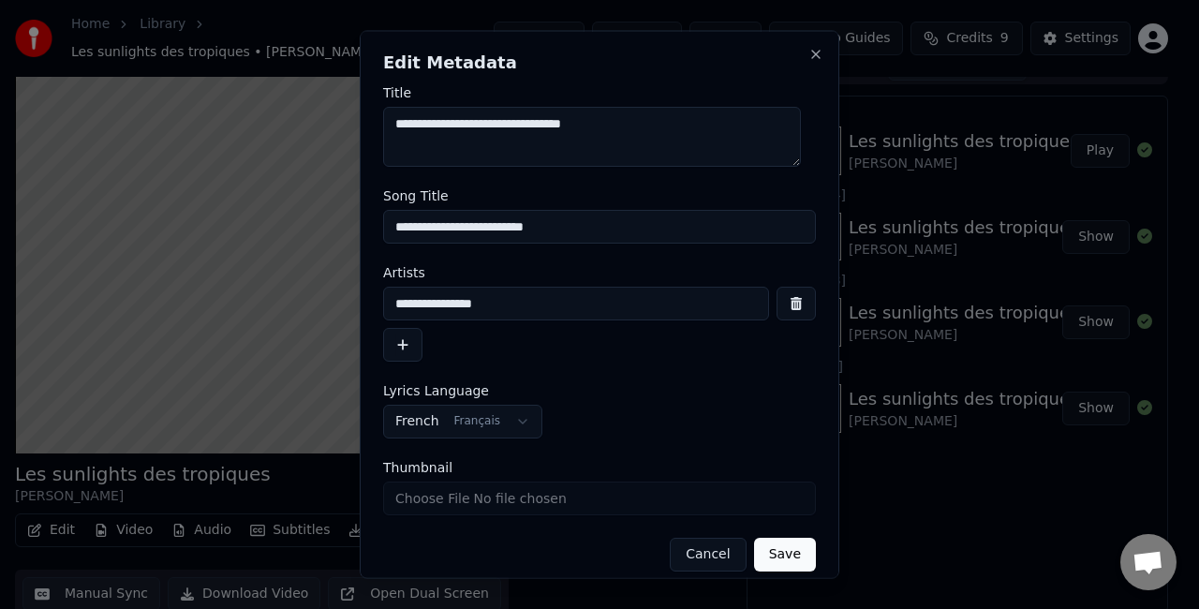
click at [216, 116] on body "**********" at bounding box center [591, 278] width 1183 height 609
type textarea "**********"
drag, startPoint x: 566, startPoint y: 219, endPoint x: 210, endPoint y: 244, distance: 356.8
click at [210, 244] on body "**********" at bounding box center [591, 278] width 1183 height 609
paste input "********"
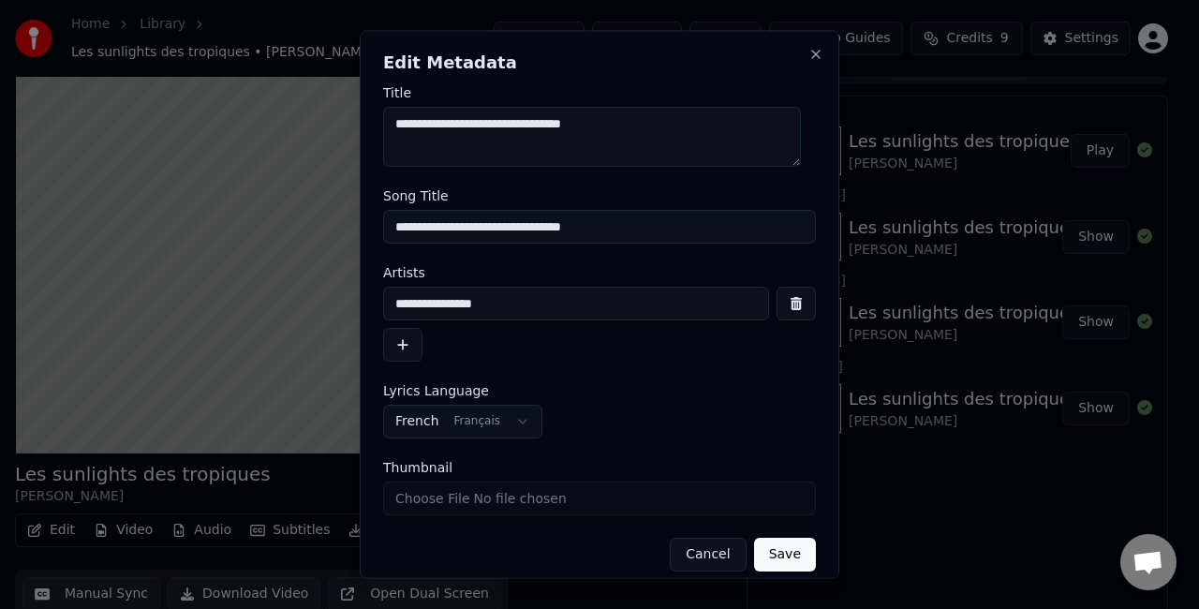
drag, startPoint x: 451, startPoint y: 225, endPoint x: 382, endPoint y: 221, distance: 68.5
click at [383, 221] on input "**********" at bounding box center [599, 227] width 433 height 34
type input "**********"
drag, startPoint x: 510, startPoint y: 299, endPoint x: 339, endPoint y: 302, distance: 170.5
click at [339, 302] on body "**********" at bounding box center [591, 278] width 1183 height 609
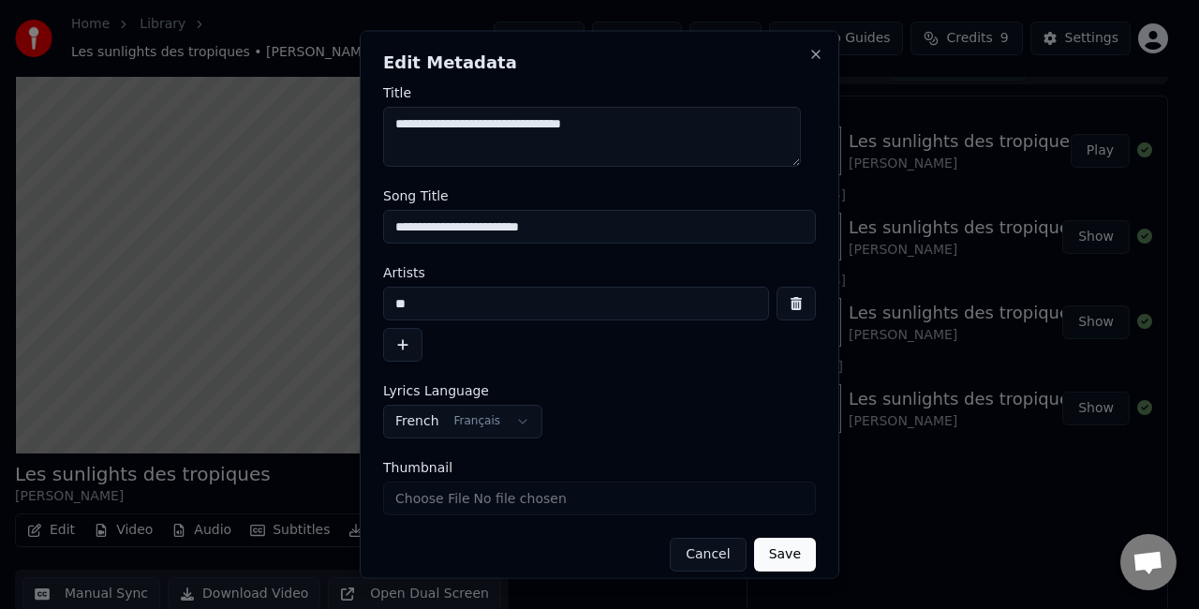
type input "*"
type input "**********"
click at [764, 534] on form "**********" at bounding box center [599, 328] width 433 height 485
click at [770, 547] on button "Save" at bounding box center [785, 555] width 62 height 34
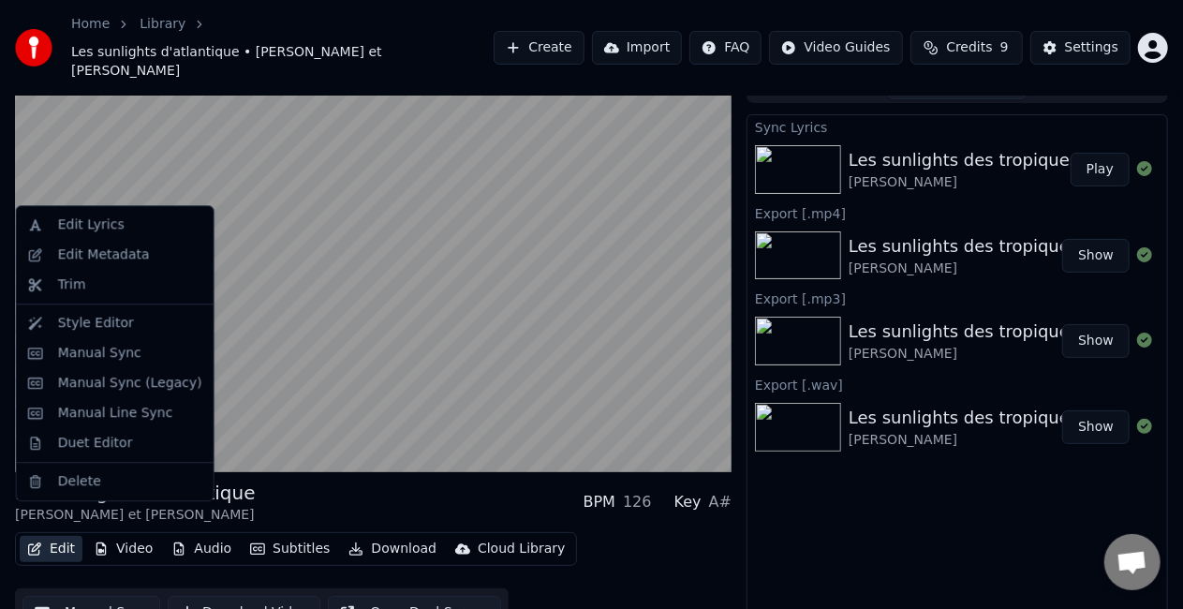
click at [24, 536] on button "Edit" at bounding box center [51, 549] width 63 height 26
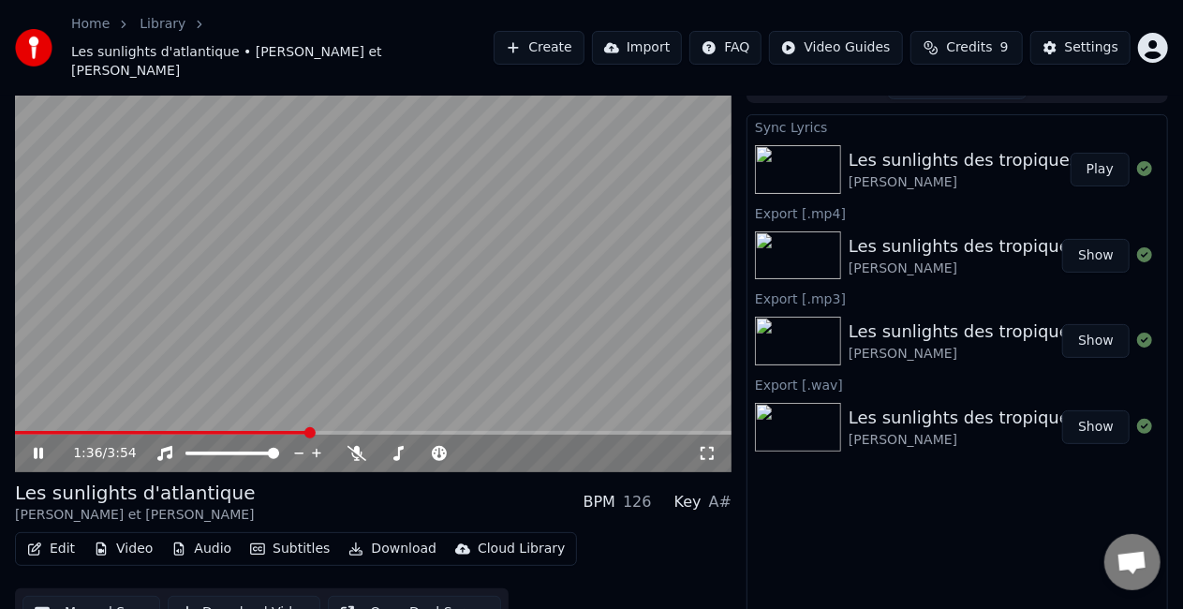
click at [895, 496] on div "Sync Lyrics Les sunlights des tropiques [PERSON_NAME] Play Export [.mp4] Les su…" at bounding box center [958, 373] width 422 height 518
